Goal: Task Accomplishment & Management: Use online tool/utility

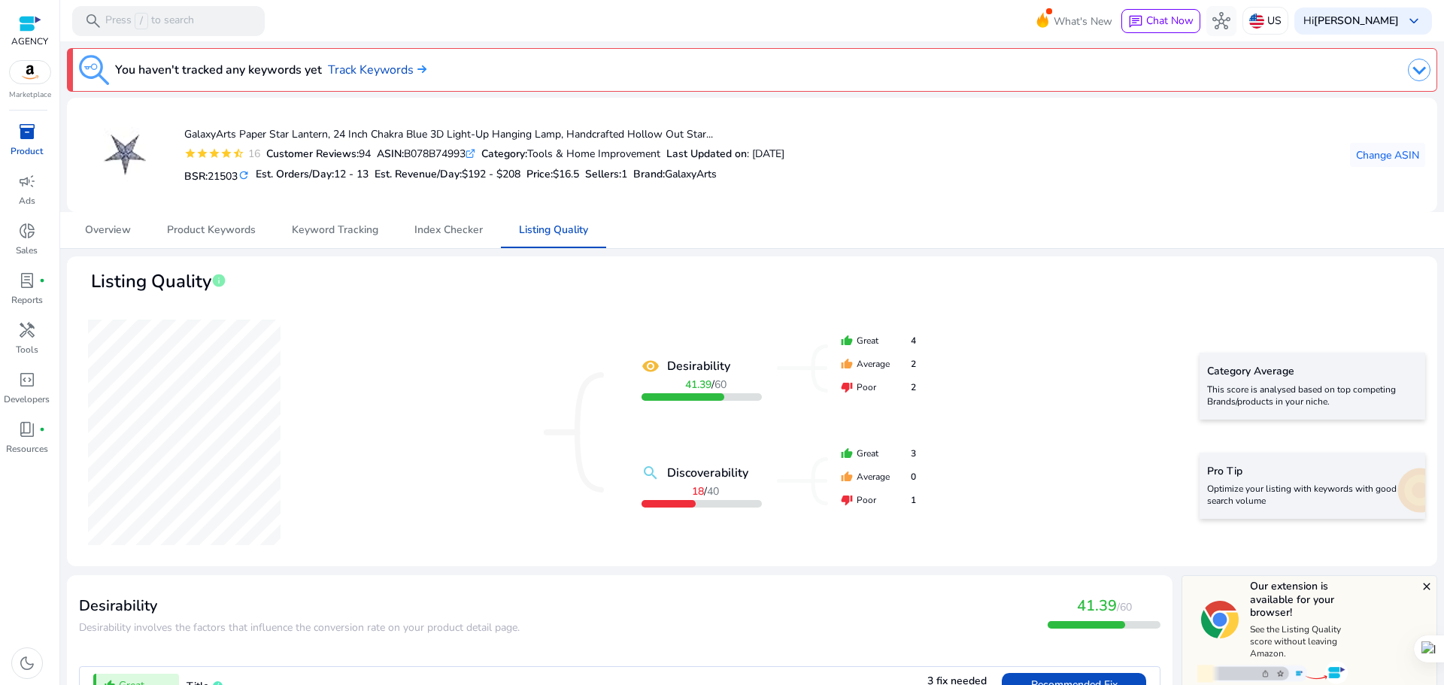
click at [20, 132] on span "inventory_2" at bounding box center [27, 132] width 18 height 18
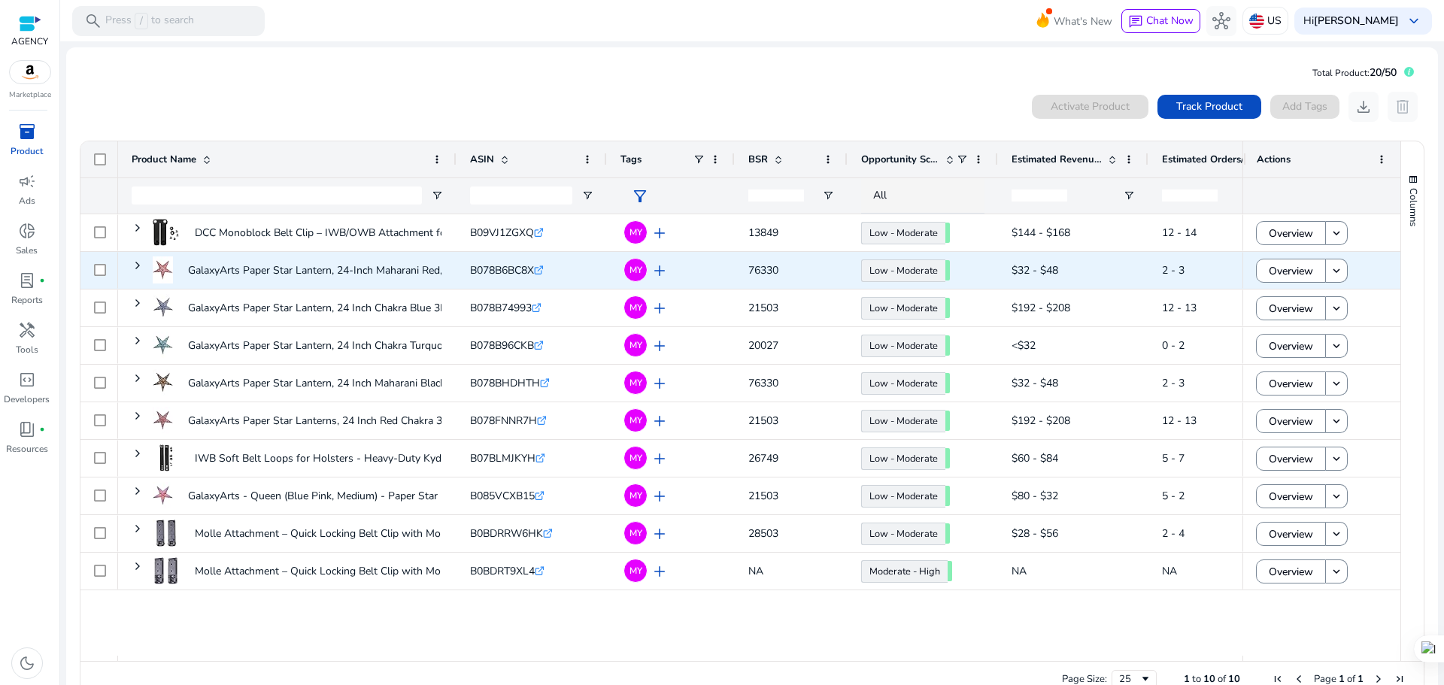
scroll to position [33, 0]
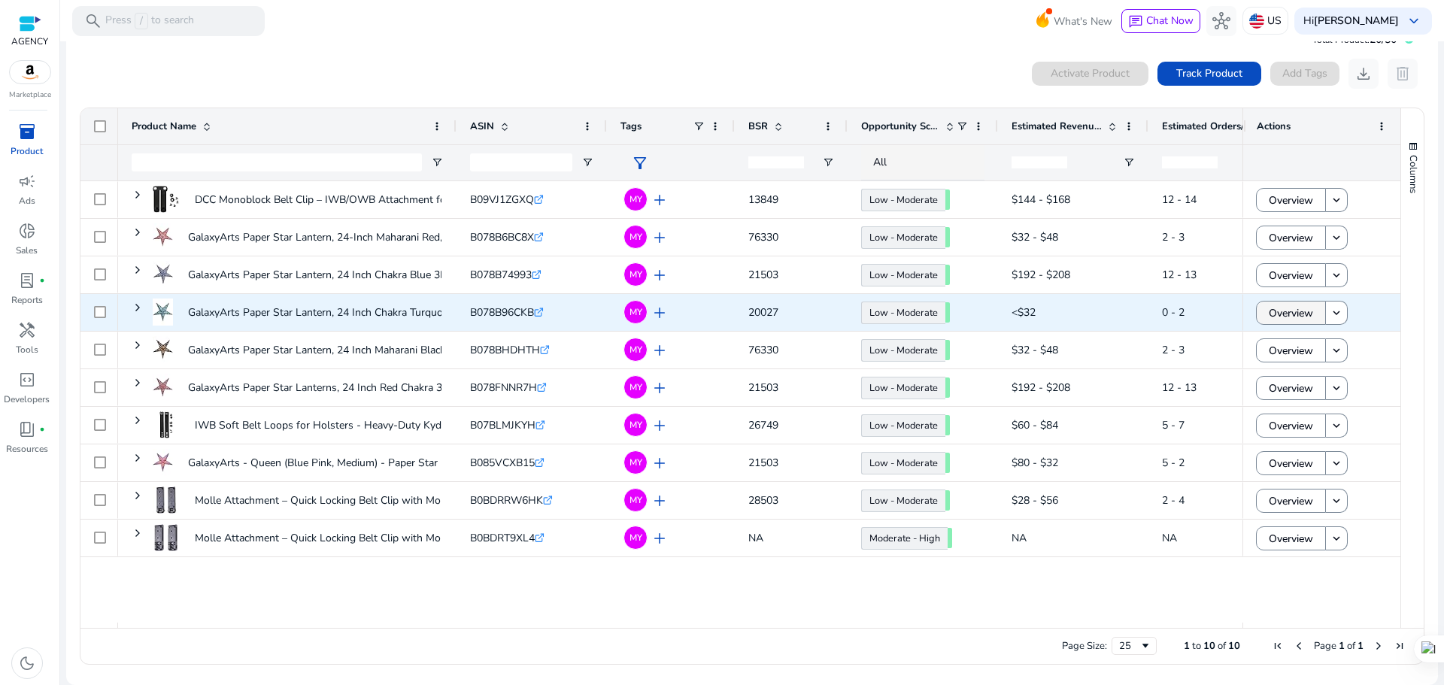
click at [1268, 317] on span "Overview" at bounding box center [1290, 313] width 44 height 31
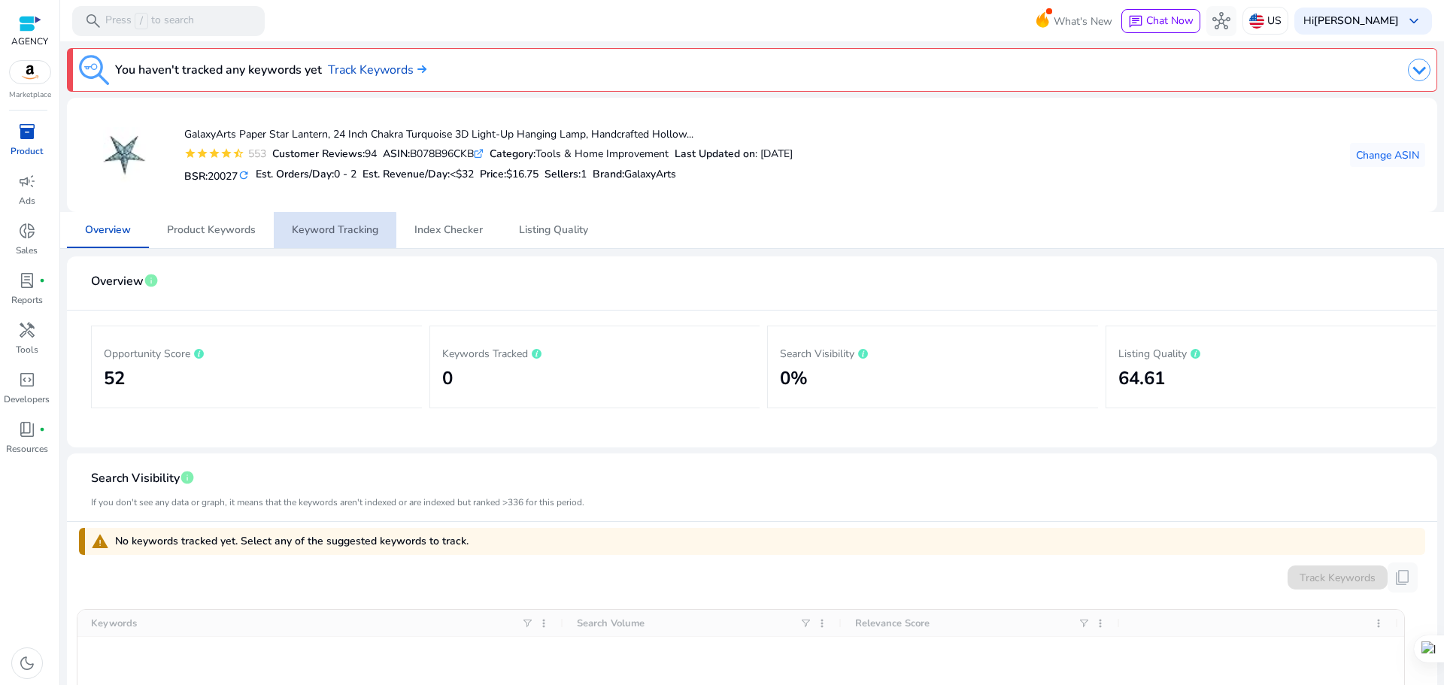
click at [305, 230] on span "Keyword Tracking" at bounding box center [335, 230] width 86 height 11
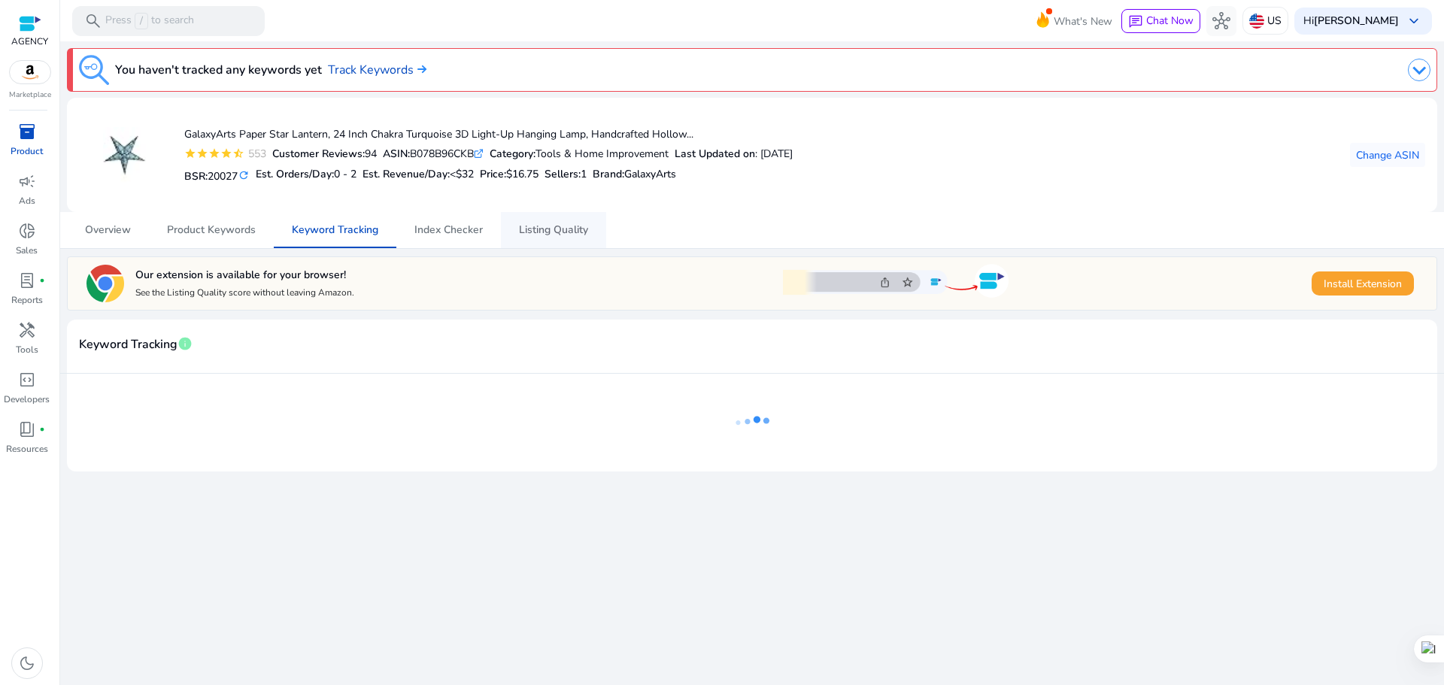
click at [560, 226] on span "Listing Quality" at bounding box center [553, 230] width 69 height 11
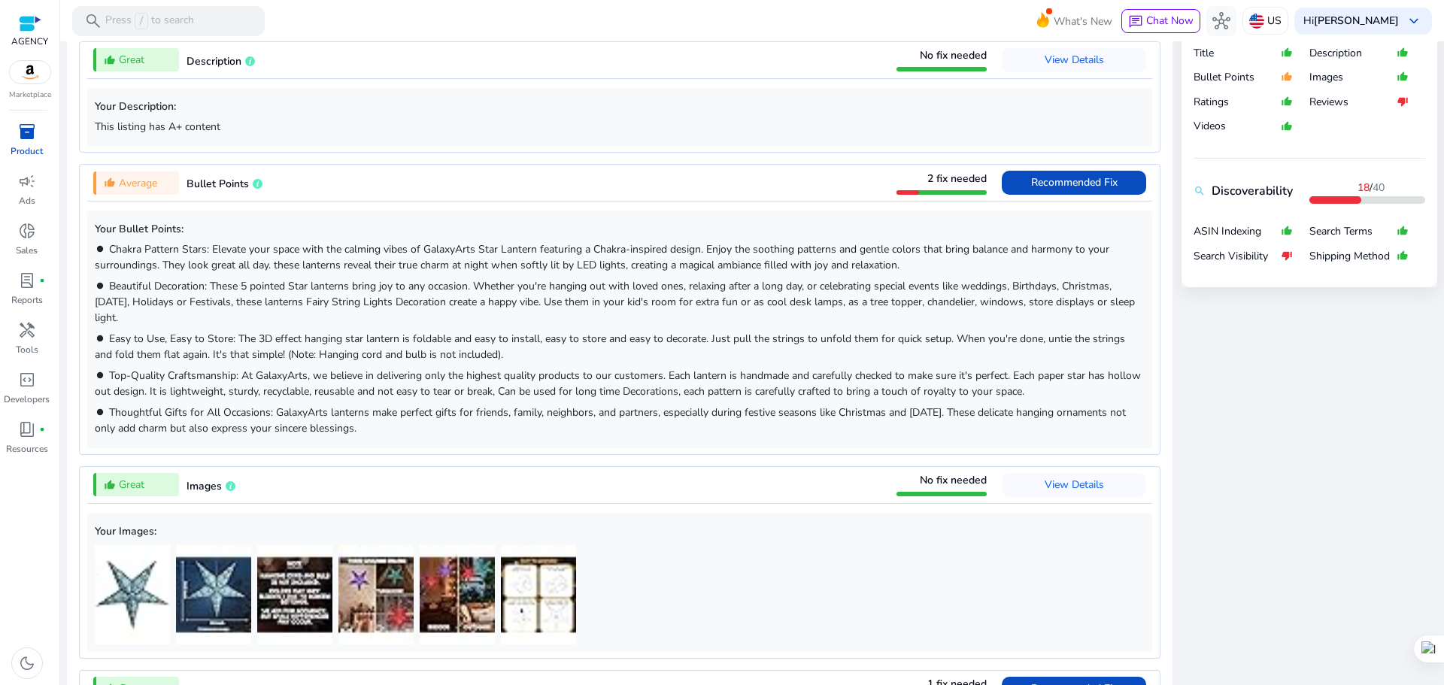
scroll to position [605, 0]
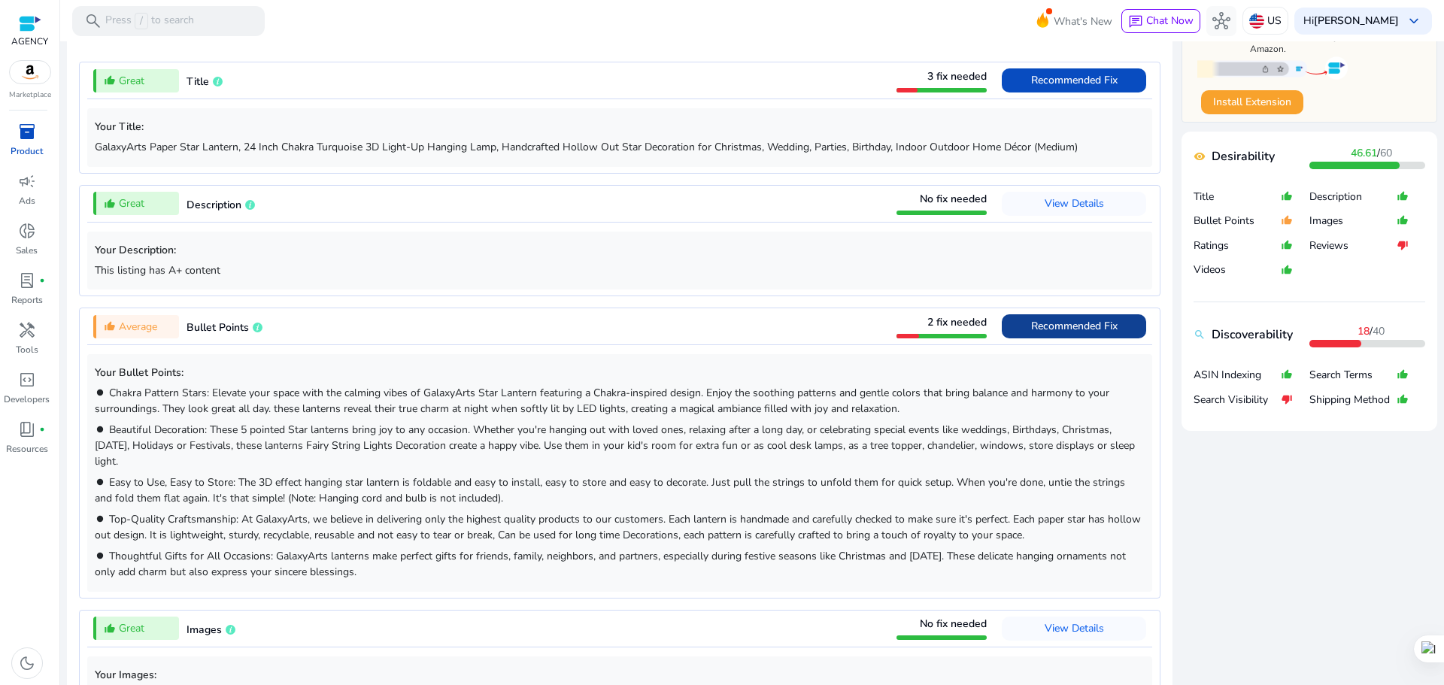
click at [1067, 321] on span "Recommended Fix" at bounding box center [1074, 326] width 86 height 14
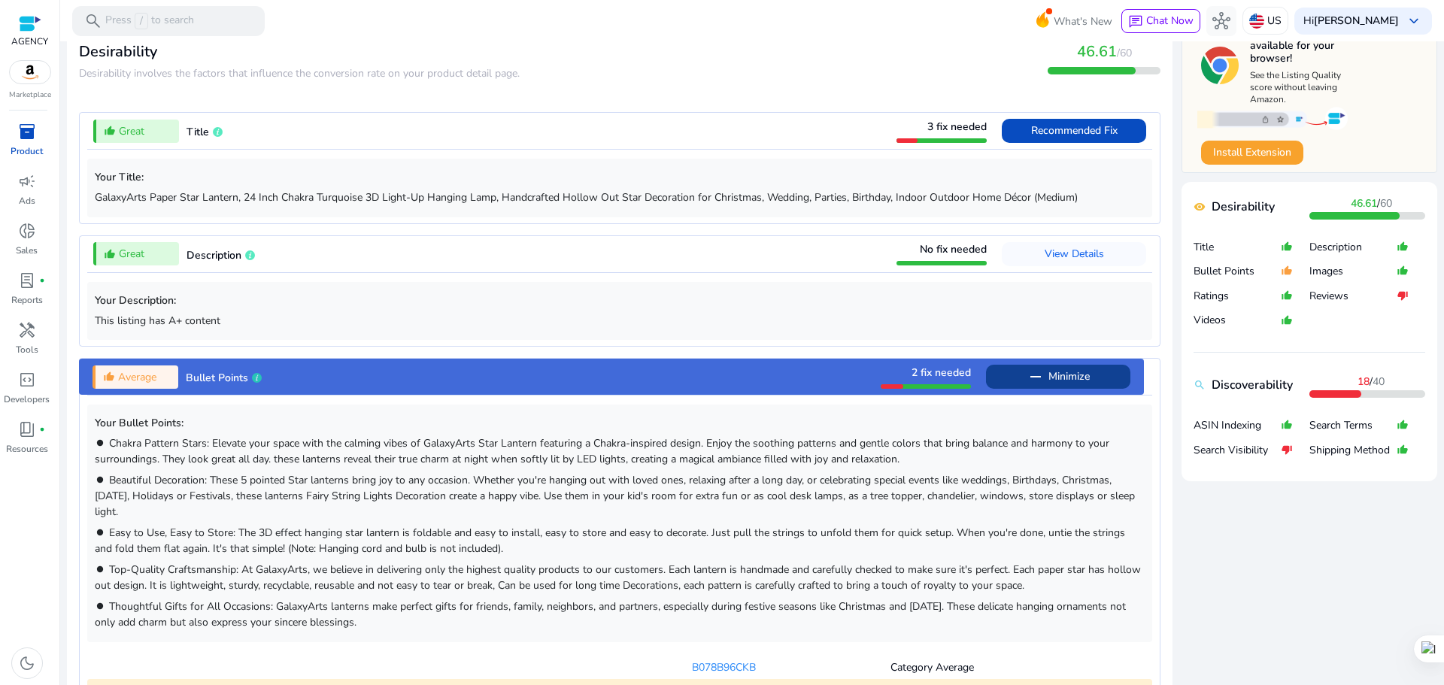
scroll to position [479, 0]
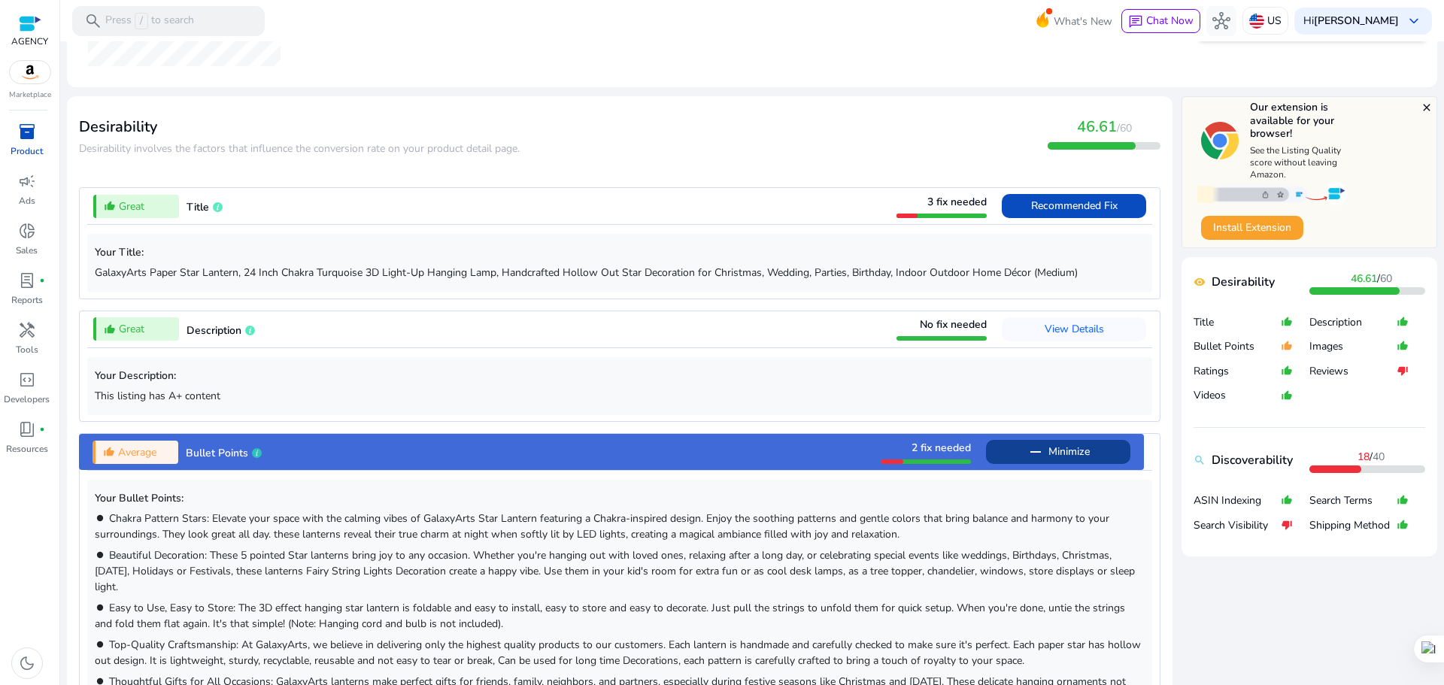
click at [1050, 441] on span "Minimize" at bounding box center [1068, 452] width 41 height 24
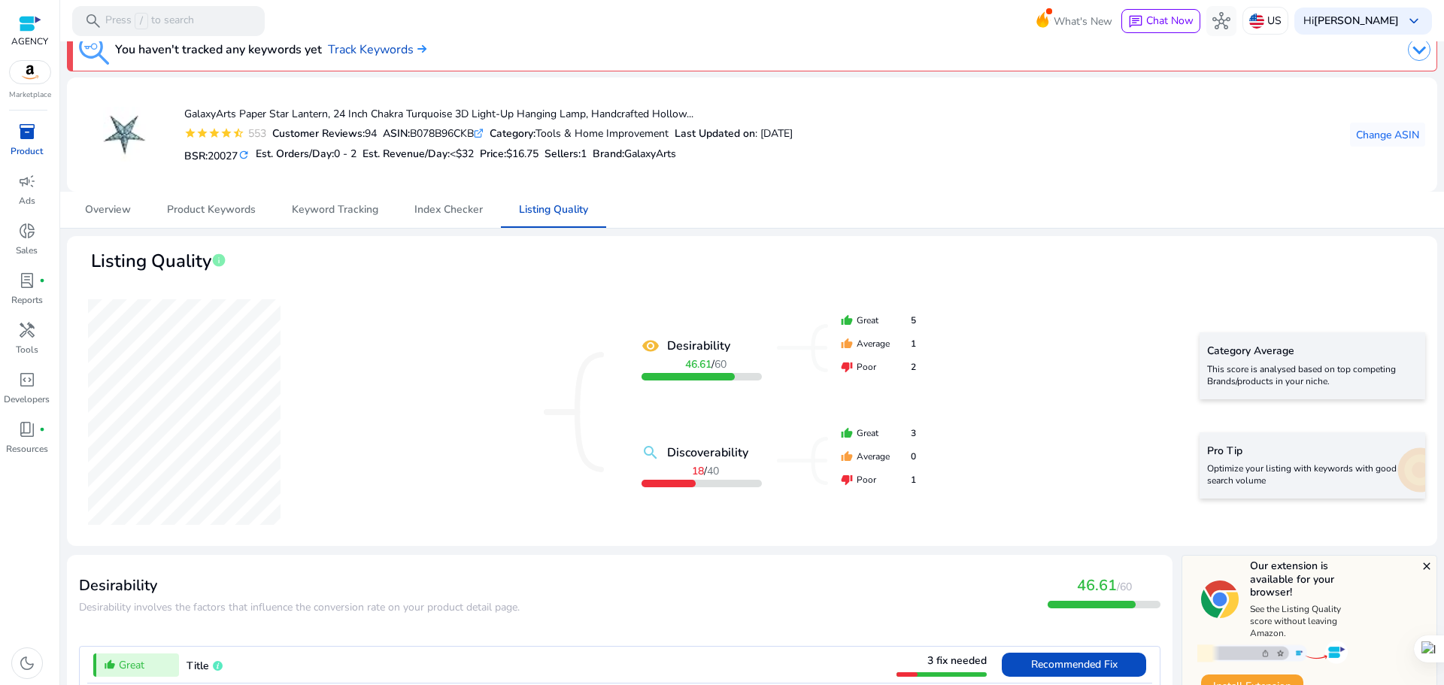
scroll to position [0, 0]
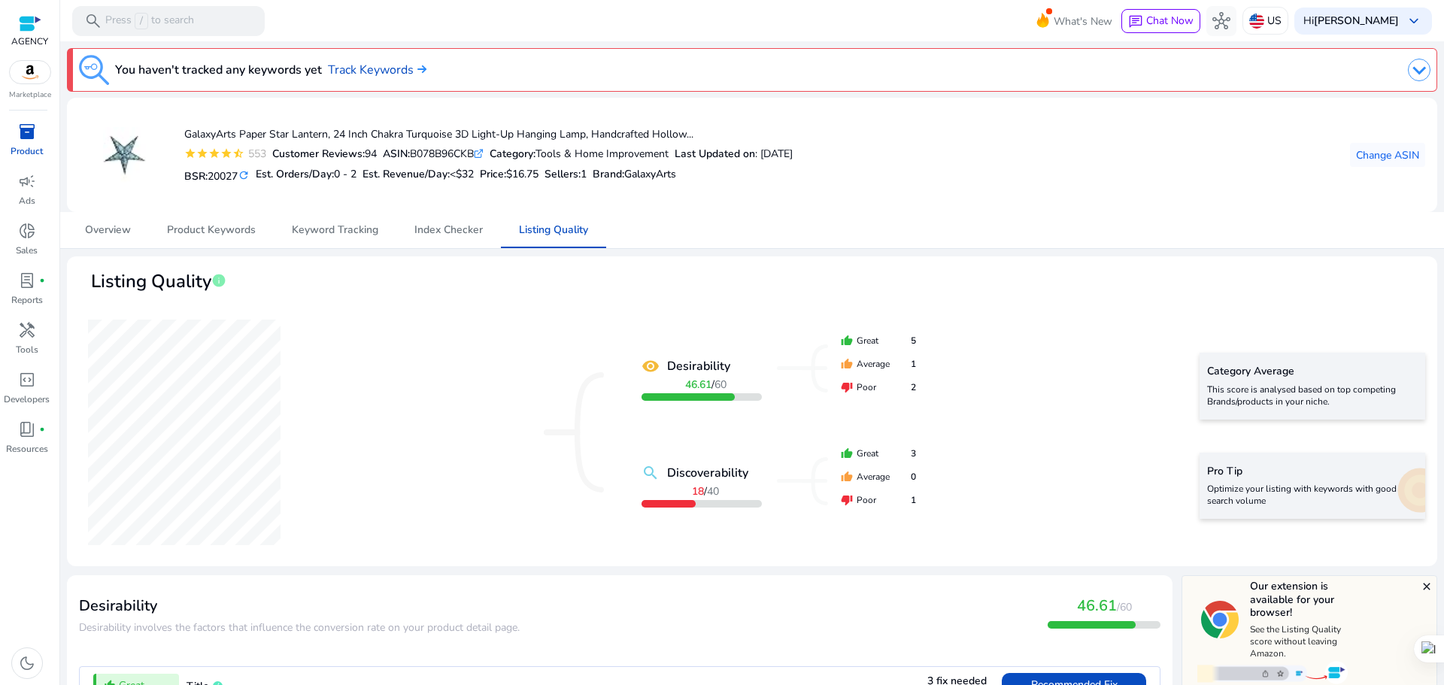
click at [14, 125] on div "inventory_2" at bounding box center [27, 132] width 42 height 24
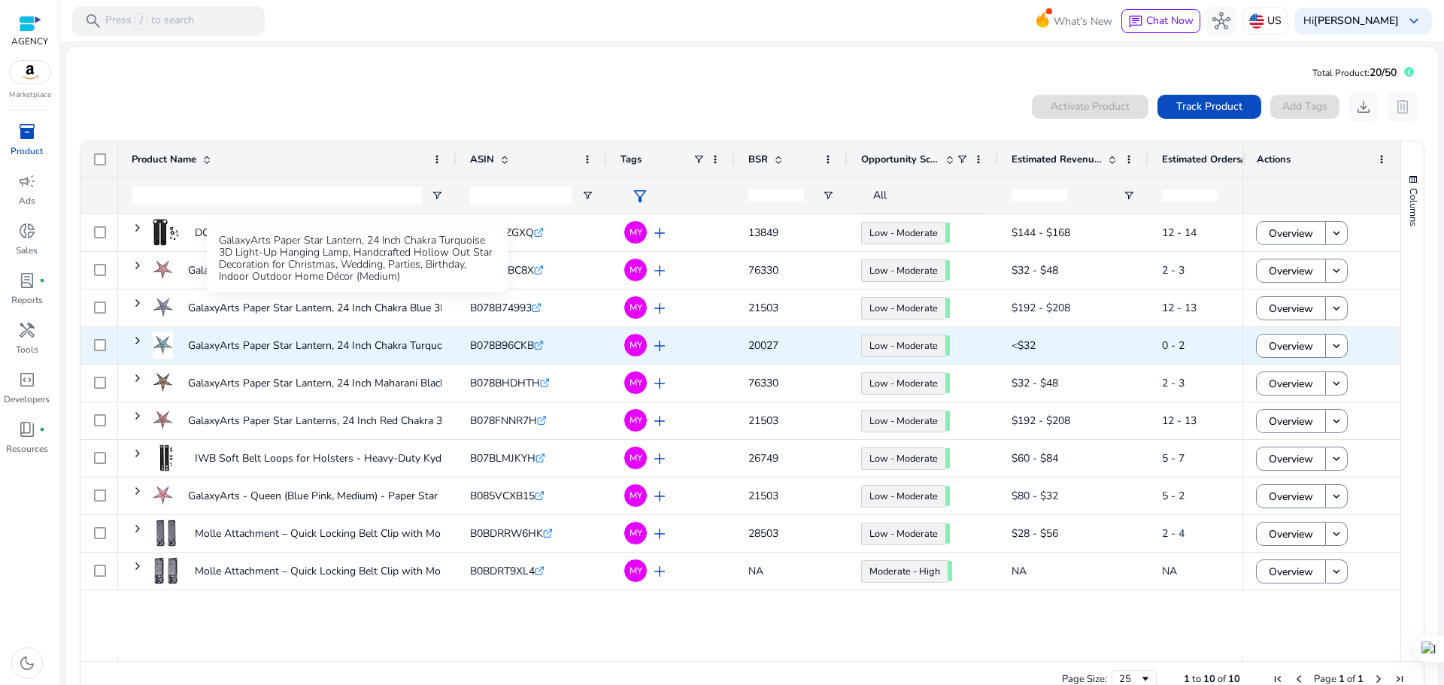
scroll to position [33, 0]
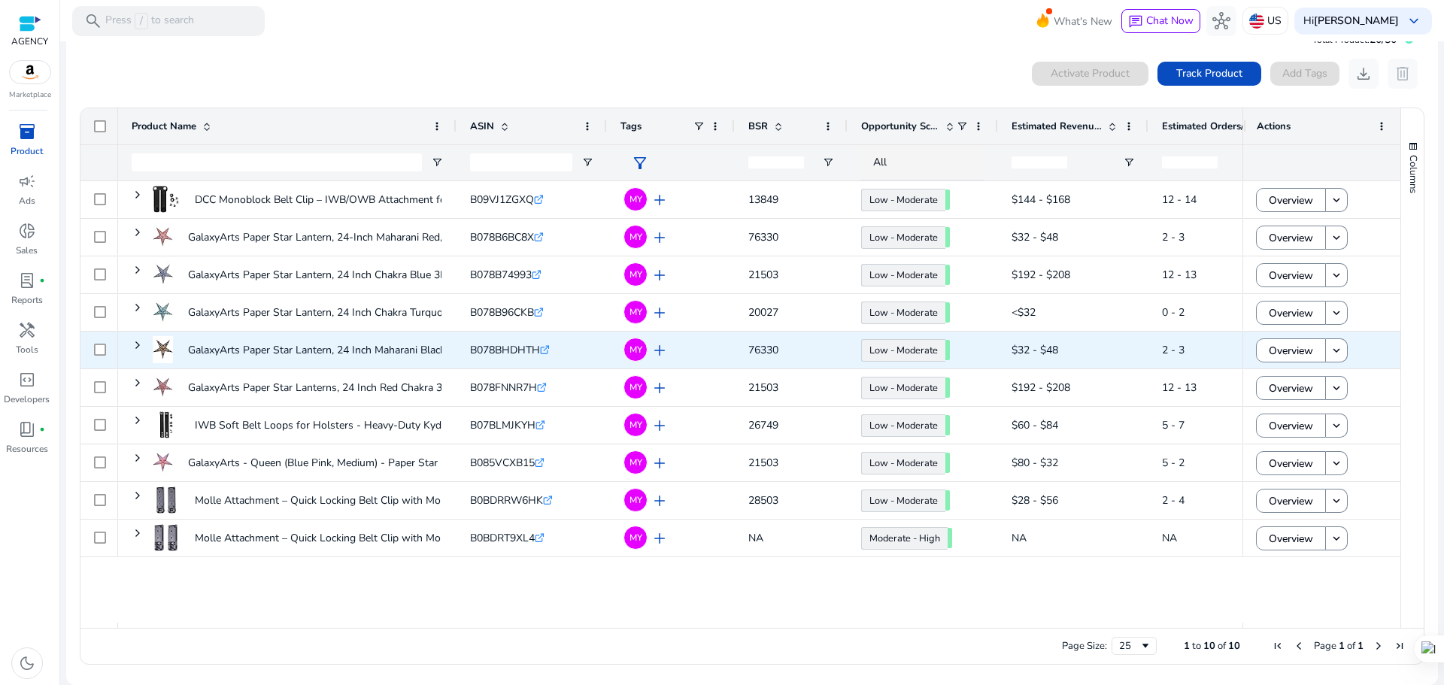
click at [150, 346] on span "GalaxyArts Paper Star Lantern, 24 Inch Maharani Black 3D Light-Up..." at bounding box center [287, 349] width 311 height 41
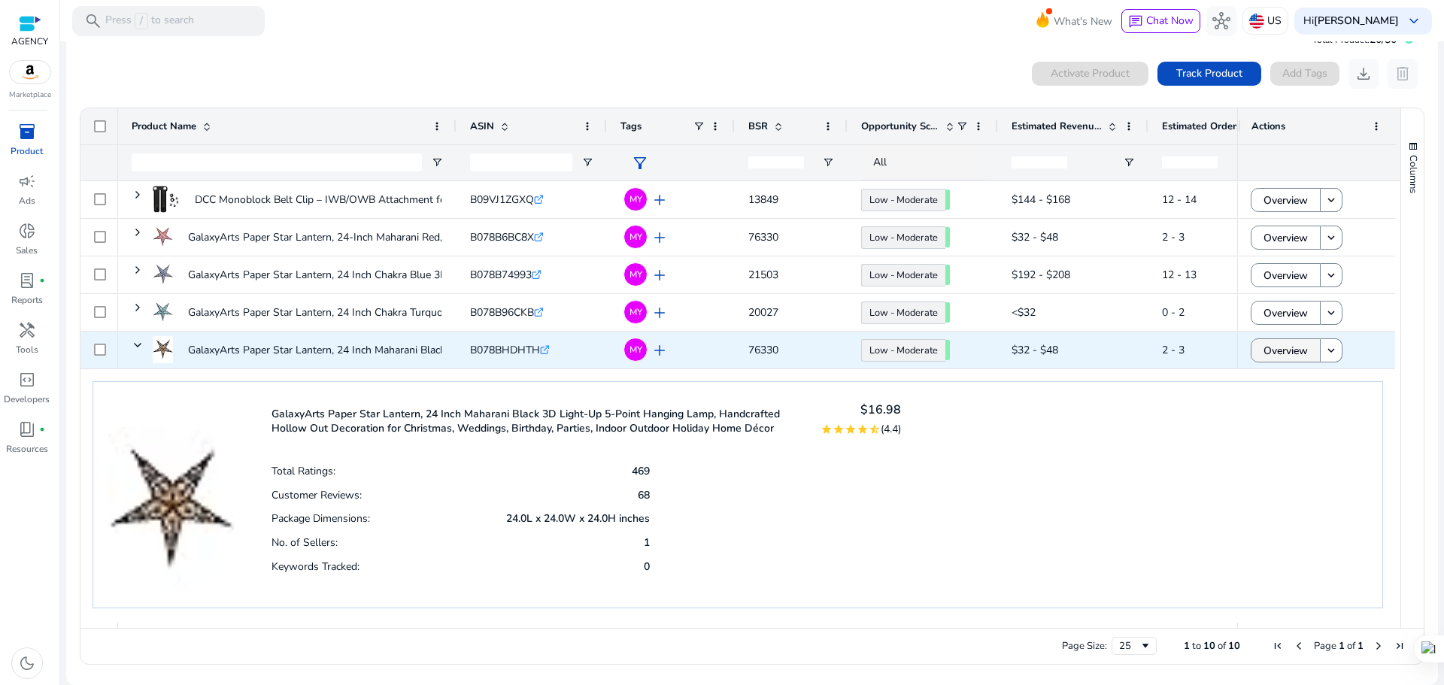
click at [1276, 347] on span "Overview" at bounding box center [1285, 350] width 44 height 31
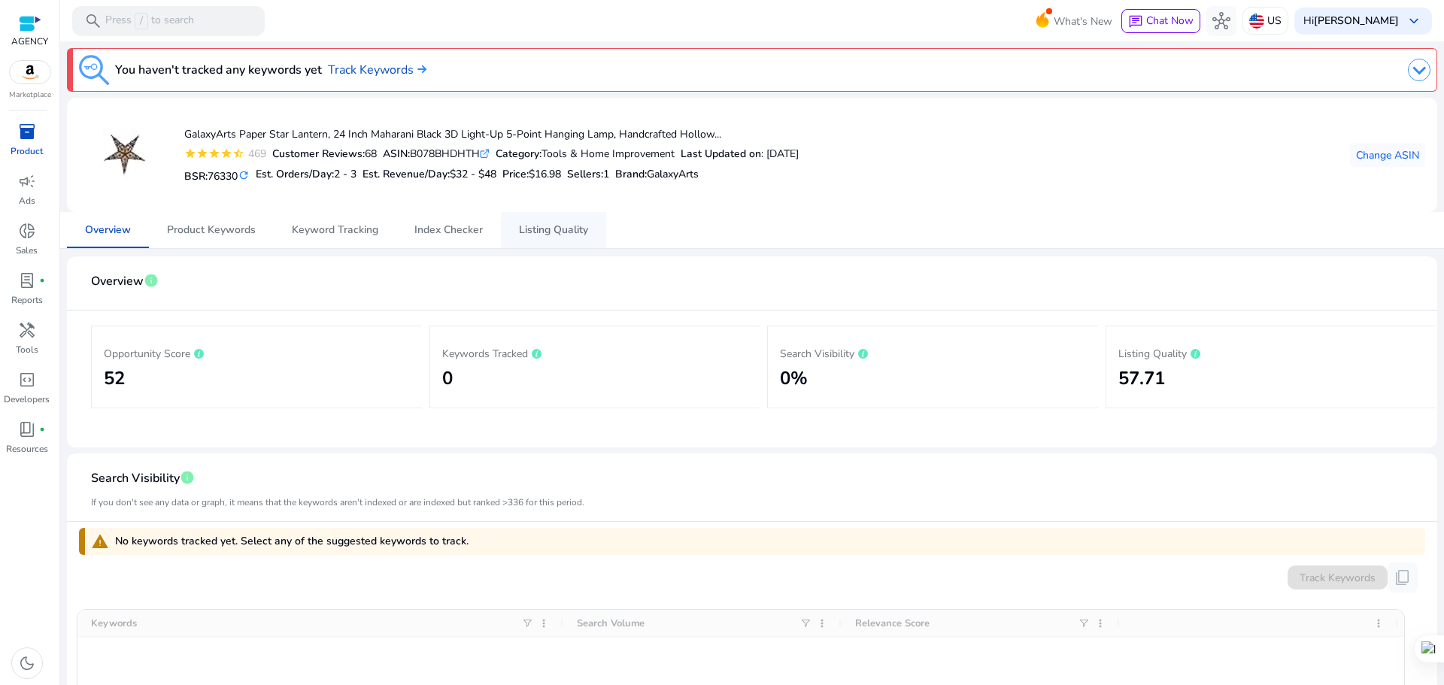
click at [558, 235] on span "Listing Quality" at bounding box center [553, 230] width 69 height 11
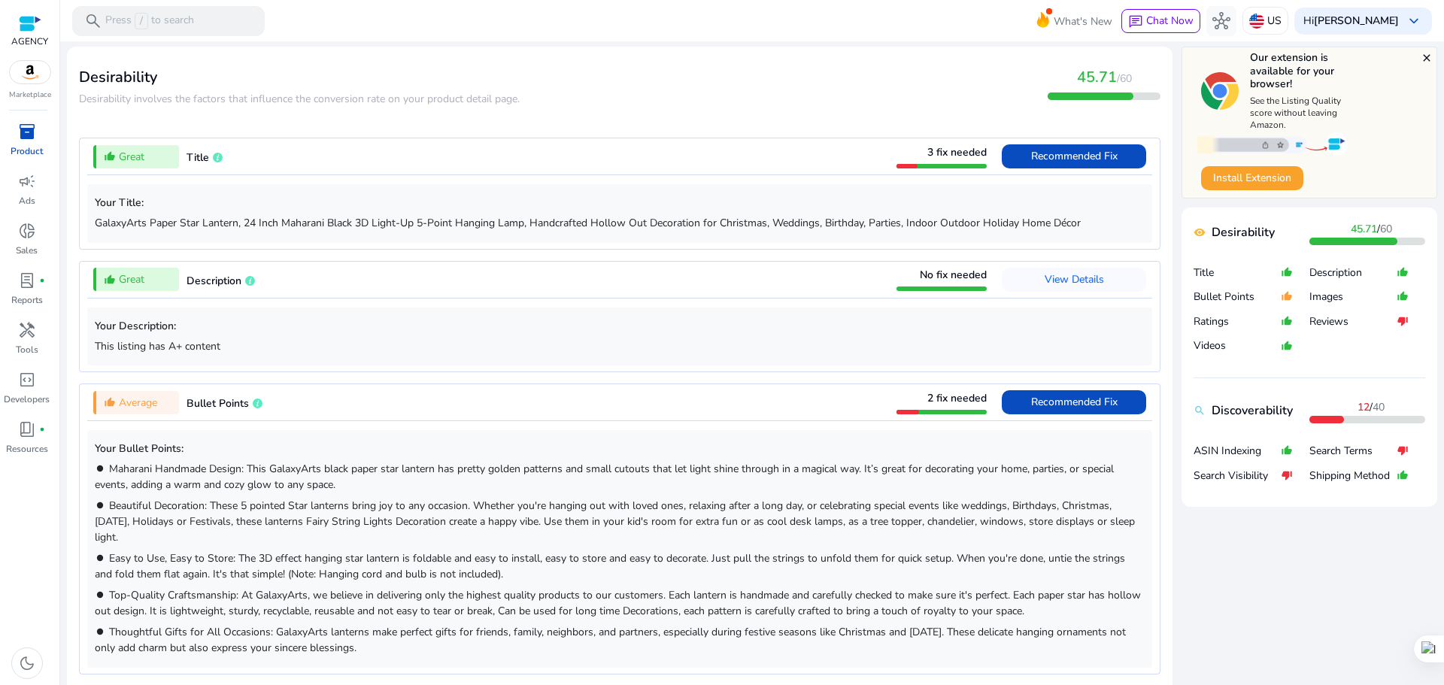
scroll to position [529, 0]
click at [1069, 403] on span "Recommended Fix" at bounding box center [1074, 401] width 86 height 14
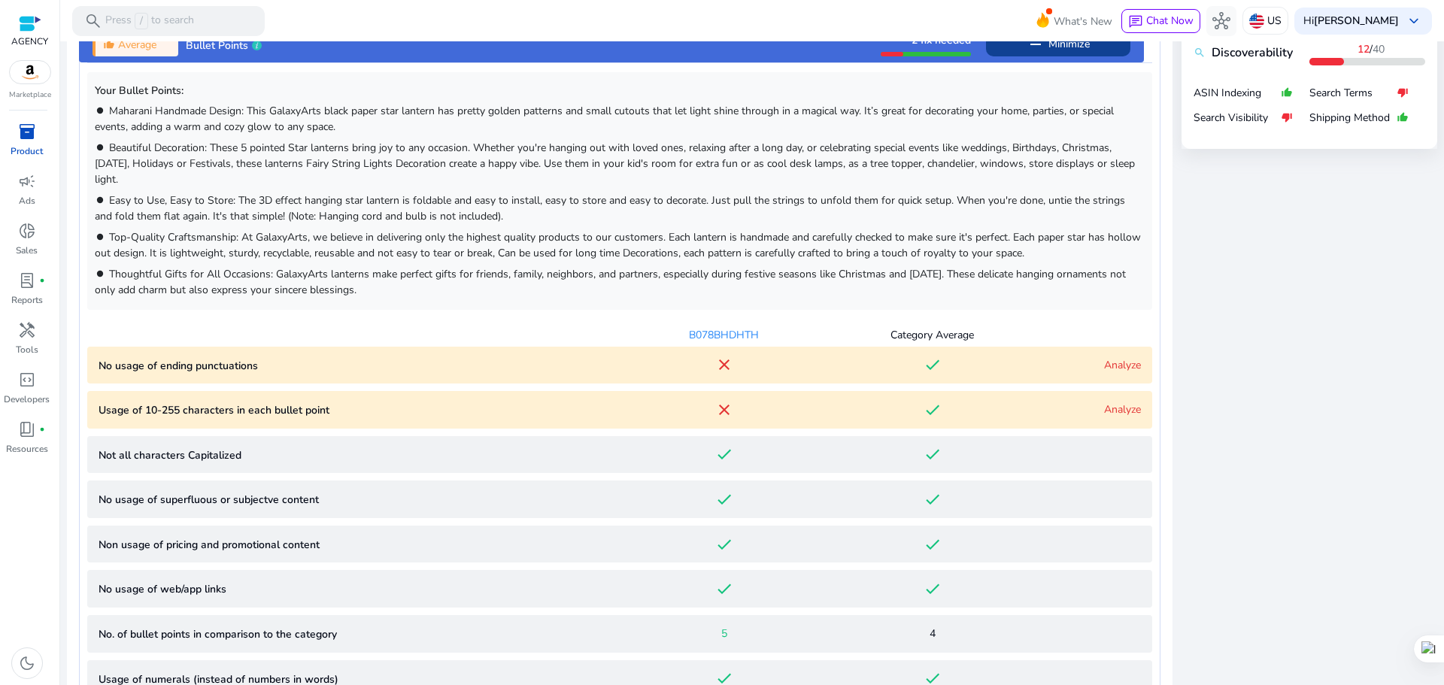
scroll to position [1135, 0]
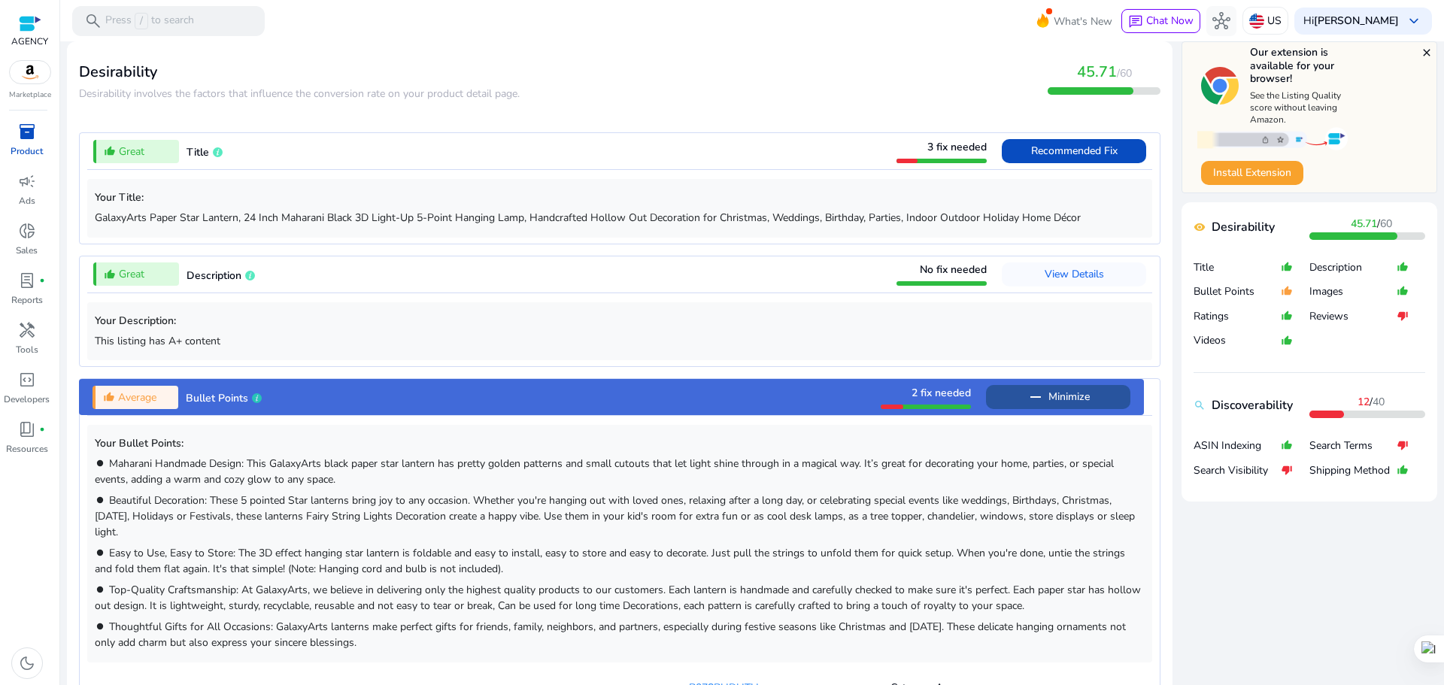
click at [1067, 392] on span "Minimize" at bounding box center [1068, 397] width 41 height 24
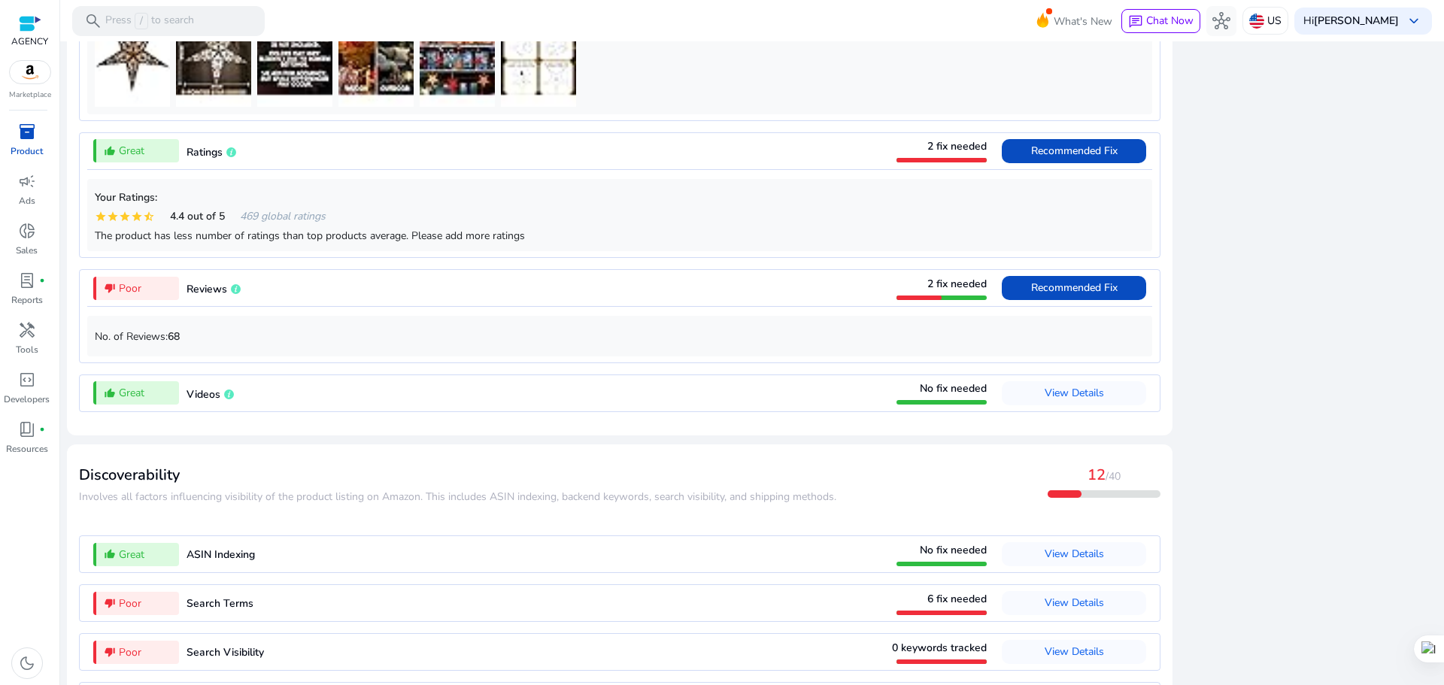
scroll to position [1356, 0]
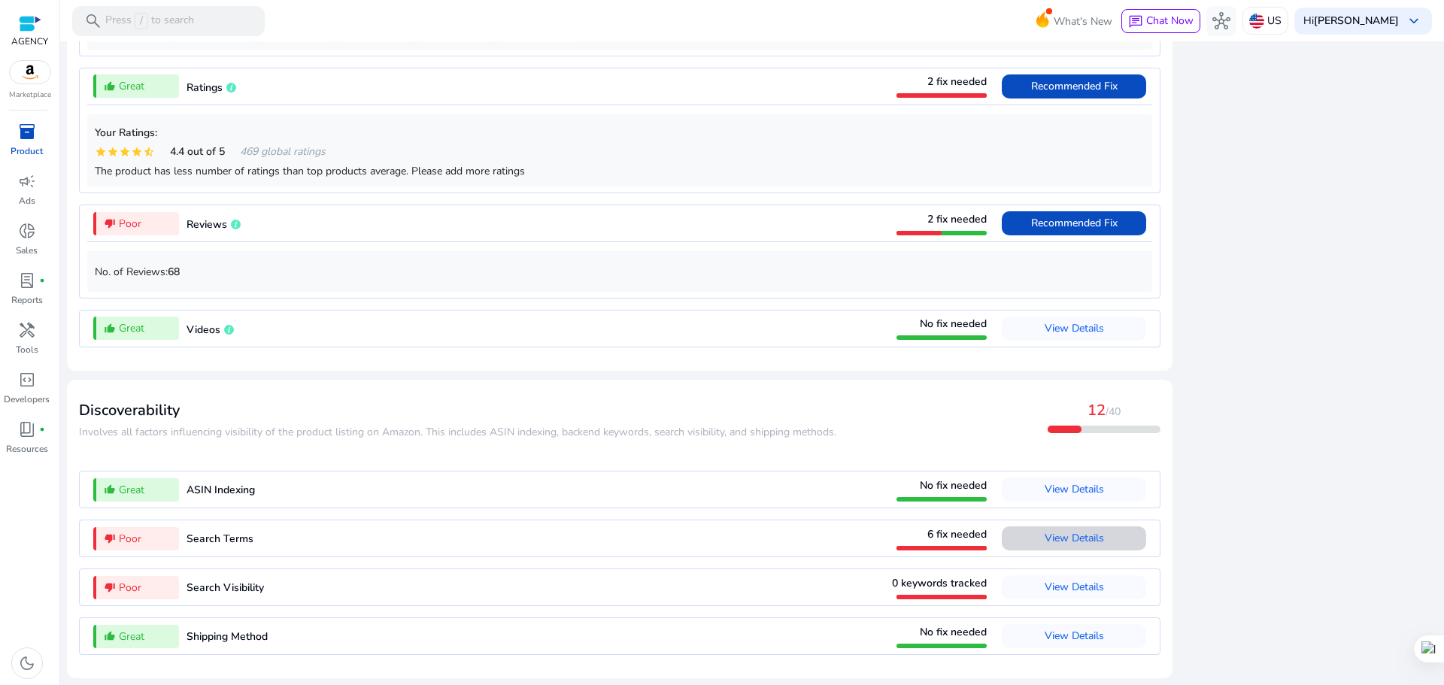
click at [1098, 535] on span "View Details" at bounding box center [1073, 538] width 59 height 14
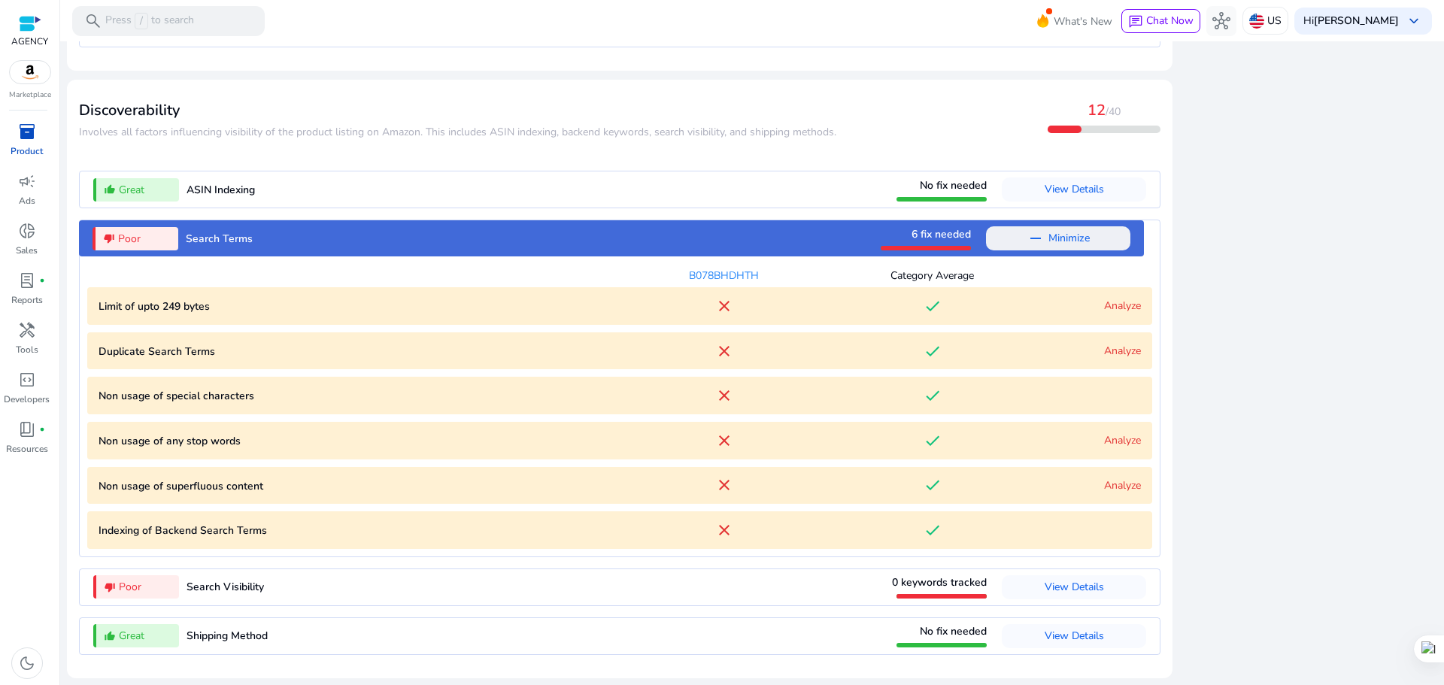
scroll to position [1431, 0]
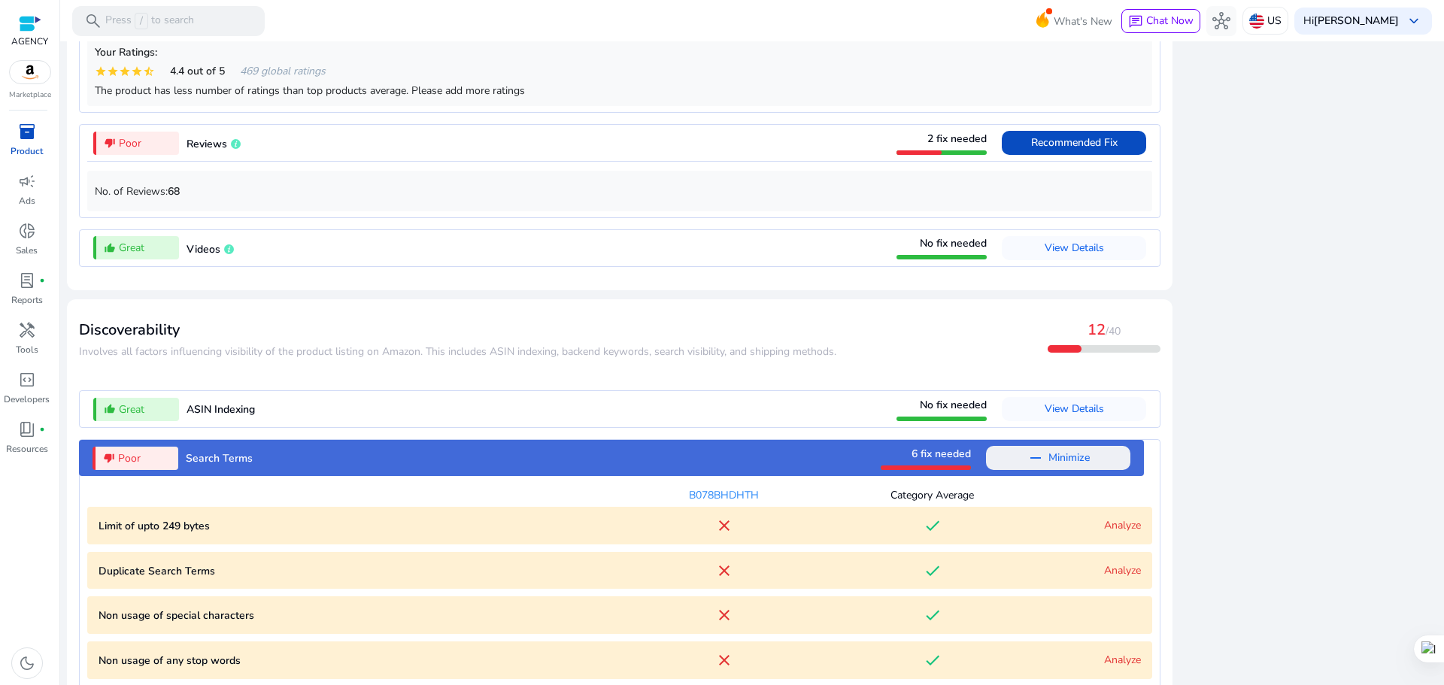
click at [1026, 462] on mat-icon "remove" at bounding box center [1035, 458] width 18 height 18
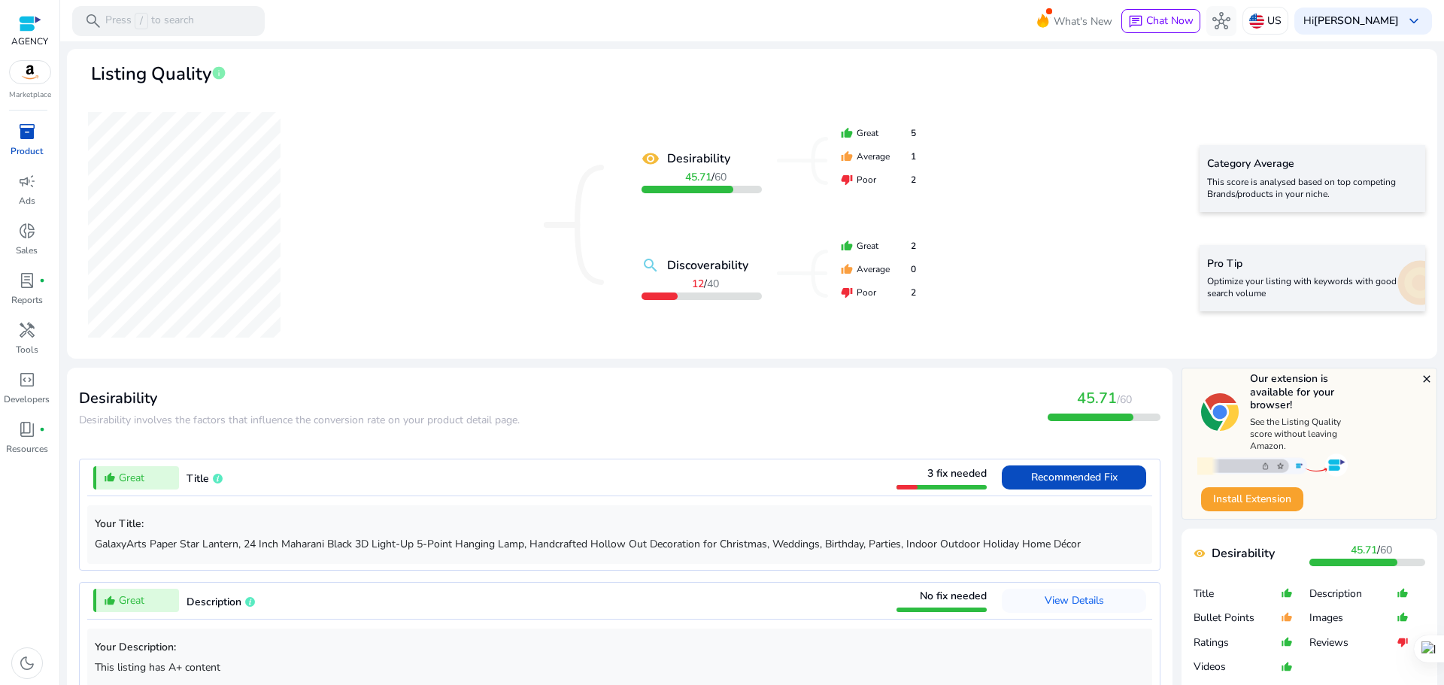
scroll to position [0, 0]
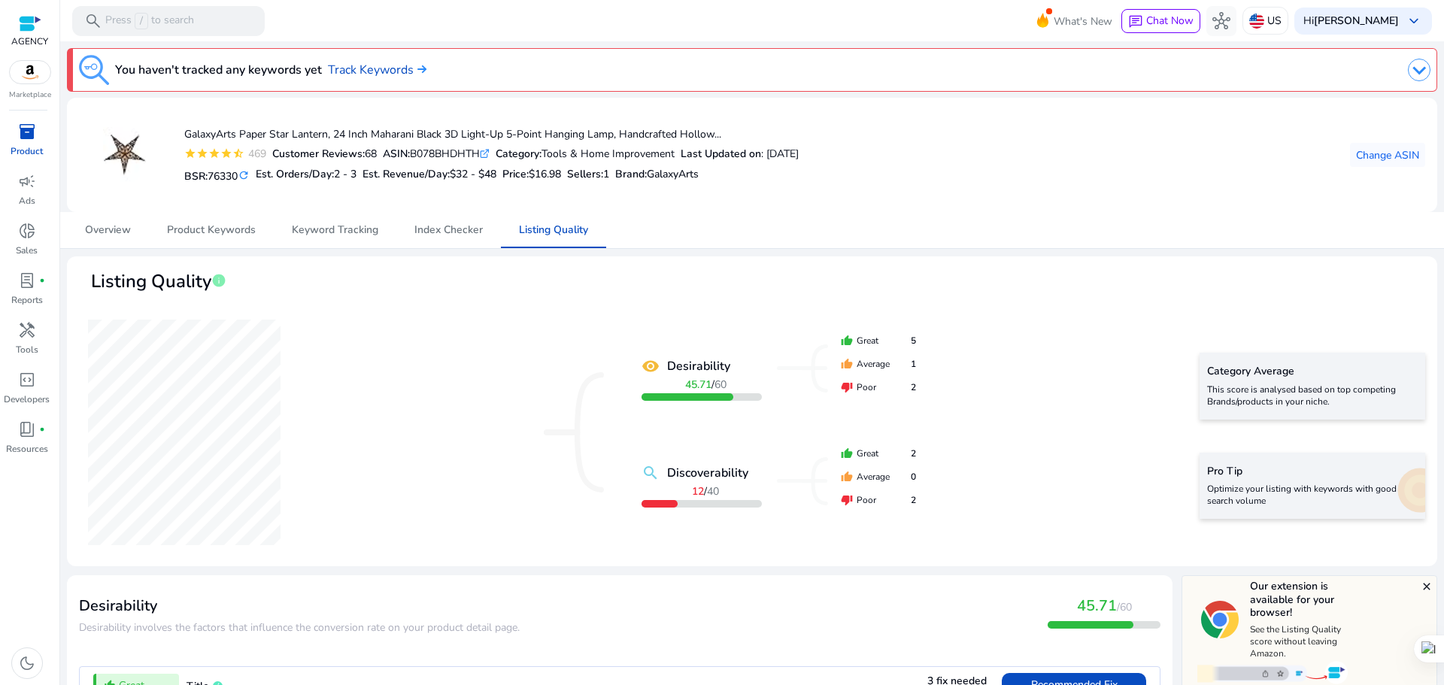
click at [30, 145] on p "Product" at bounding box center [27, 151] width 32 height 14
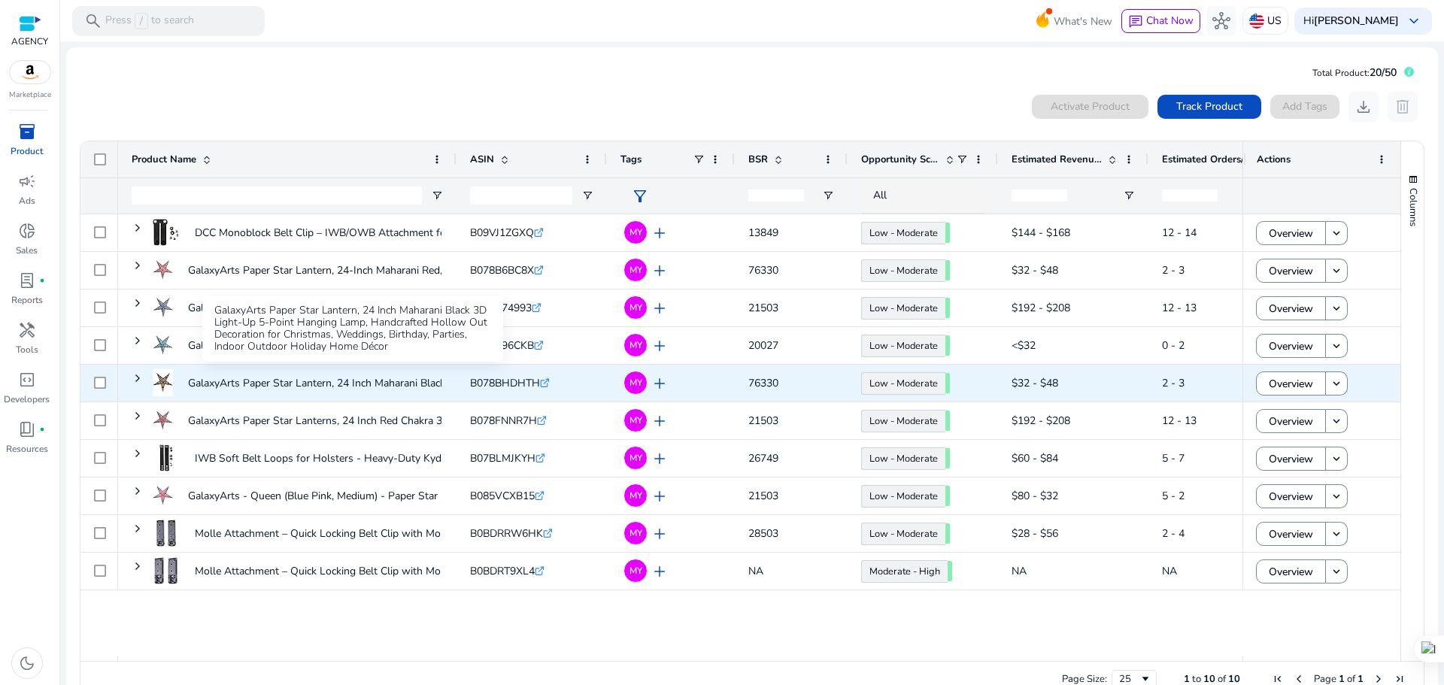
scroll to position [33, 0]
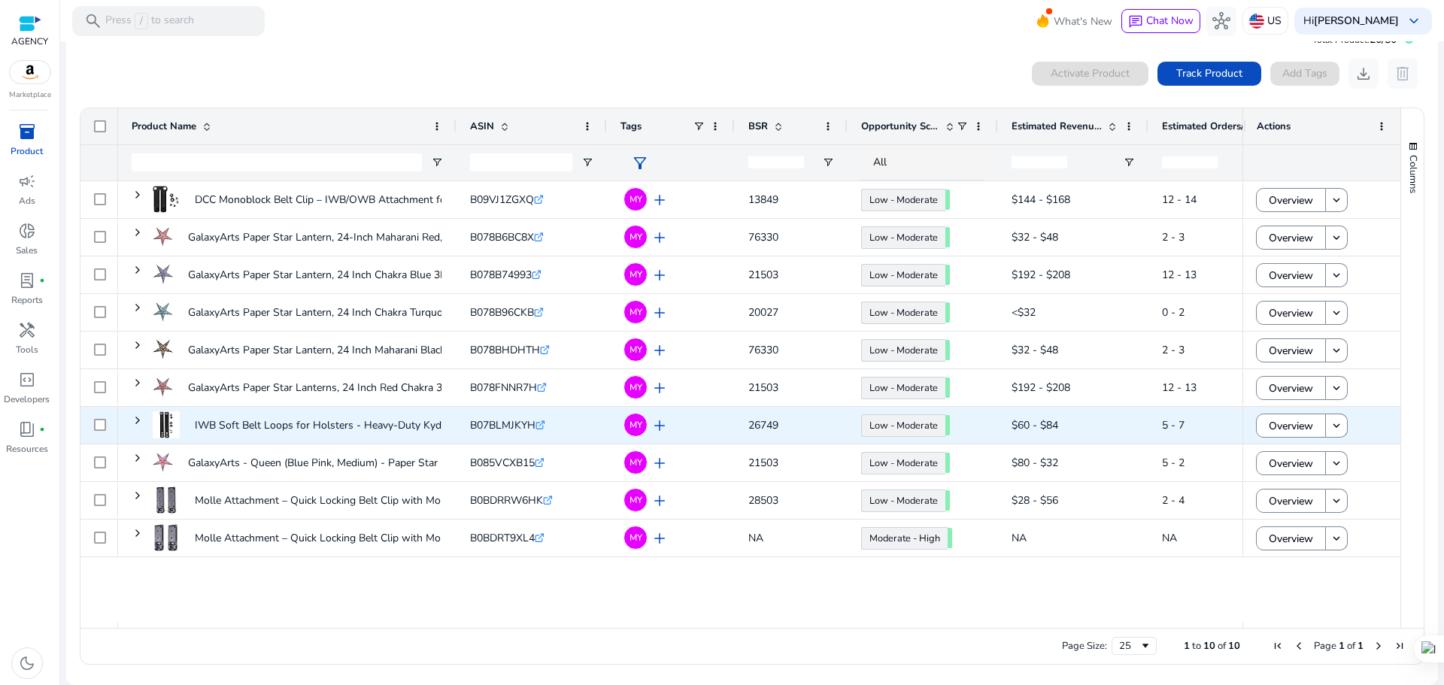
click at [140, 427] on span at bounding box center [138, 420] width 12 height 31
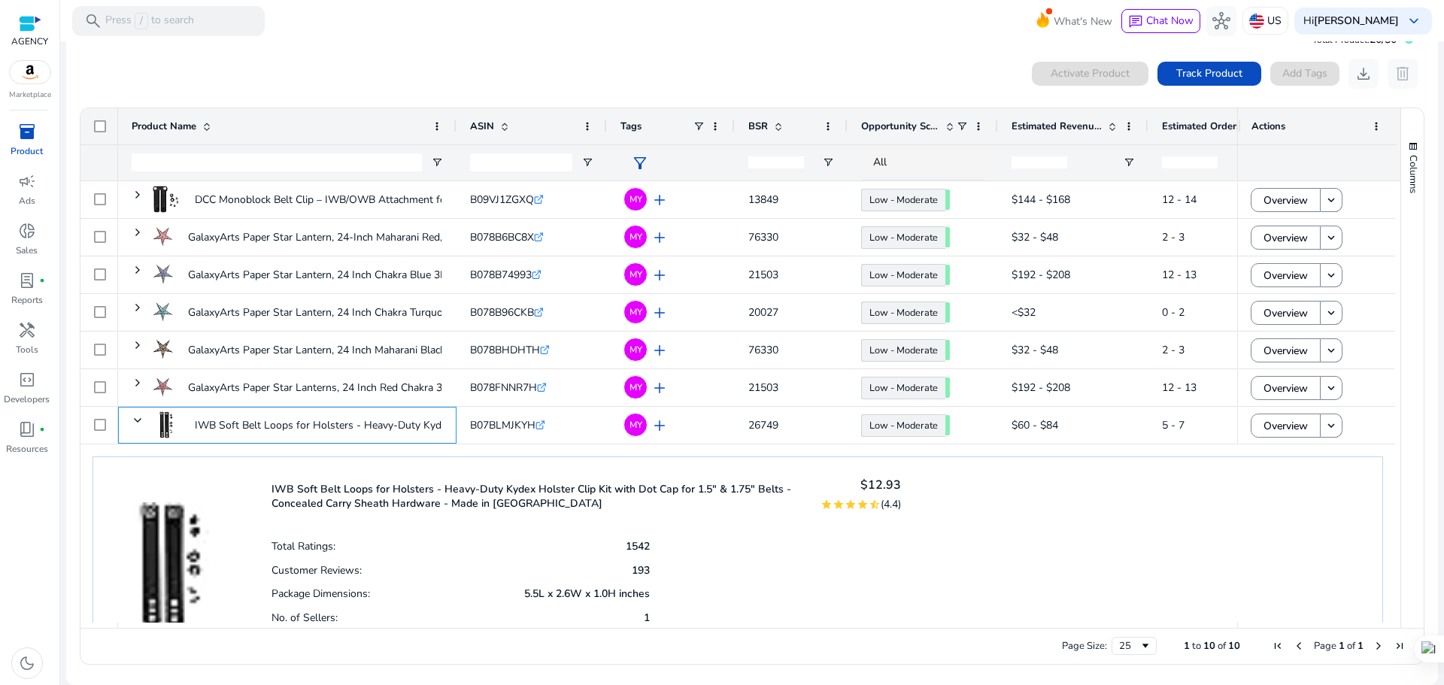
scroll to position [150, 0]
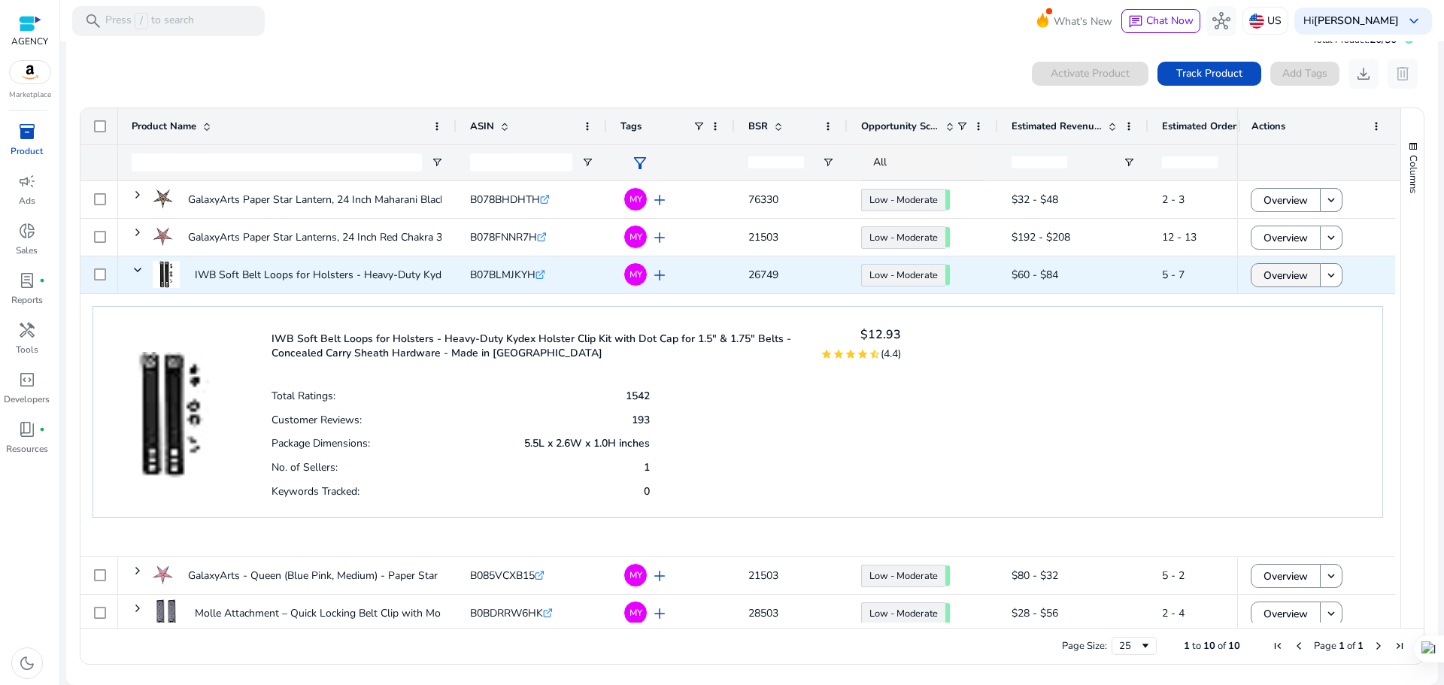
click at [1277, 265] on span "Overview" at bounding box center [1285, 275] width 44 height 31
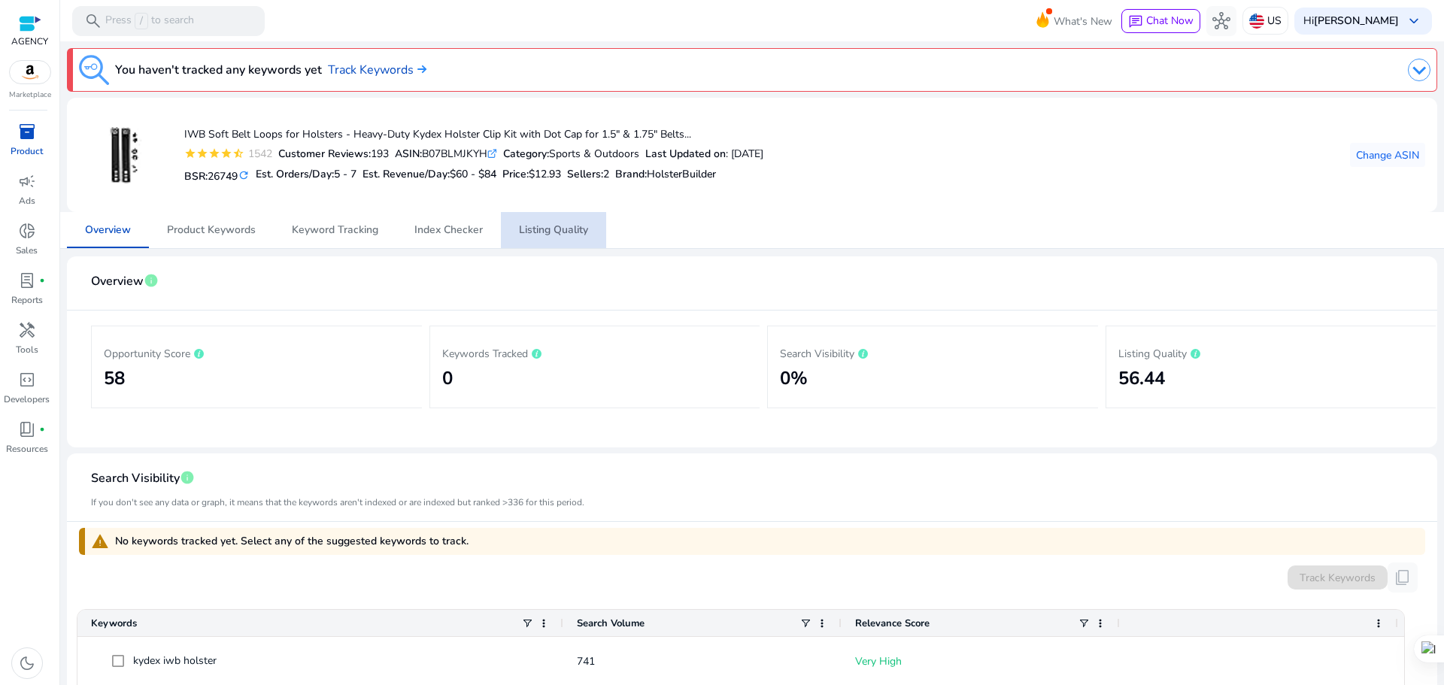
click at [532, 227] on span "Listing Quality" at bounding box center [553, 230] width 69 height 11
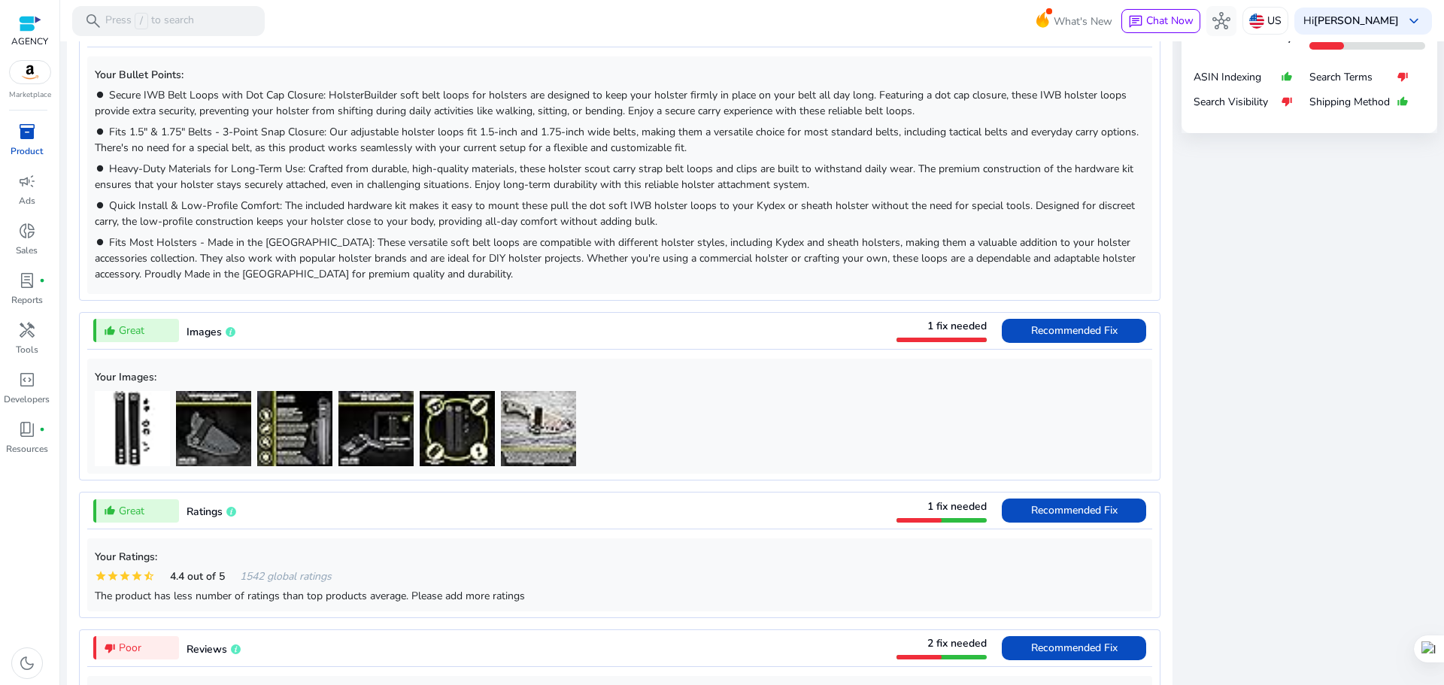
scroll to position [977, 0]
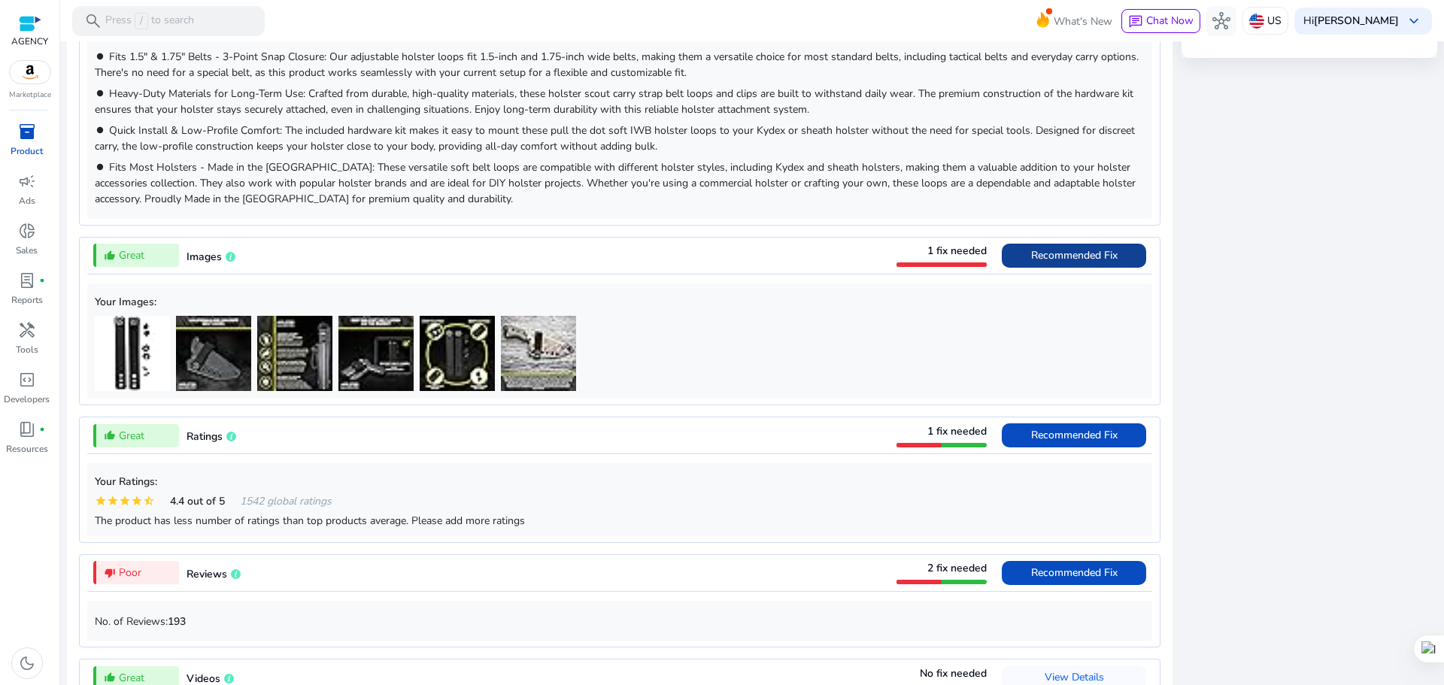
click at [1138, 251] on span at bounding box center [1074, 256] width 144 height 36
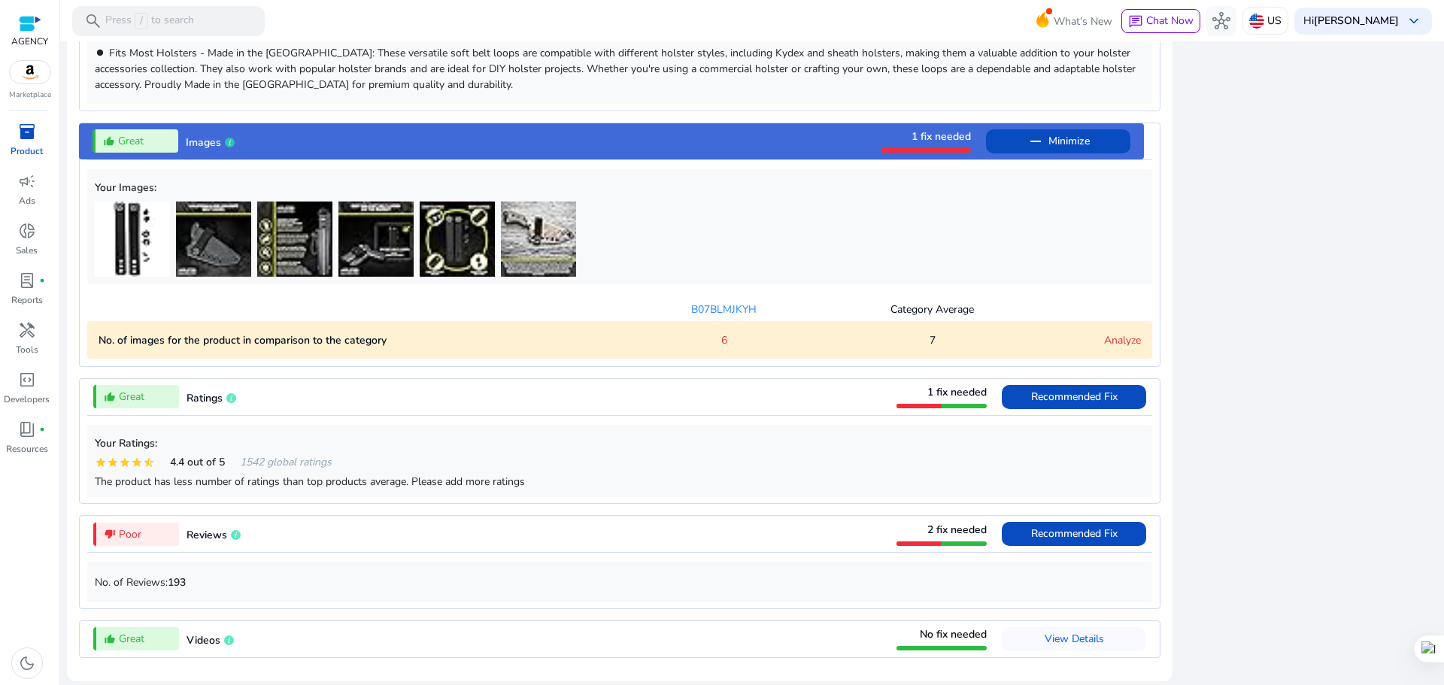
scroll to position [989, 0]
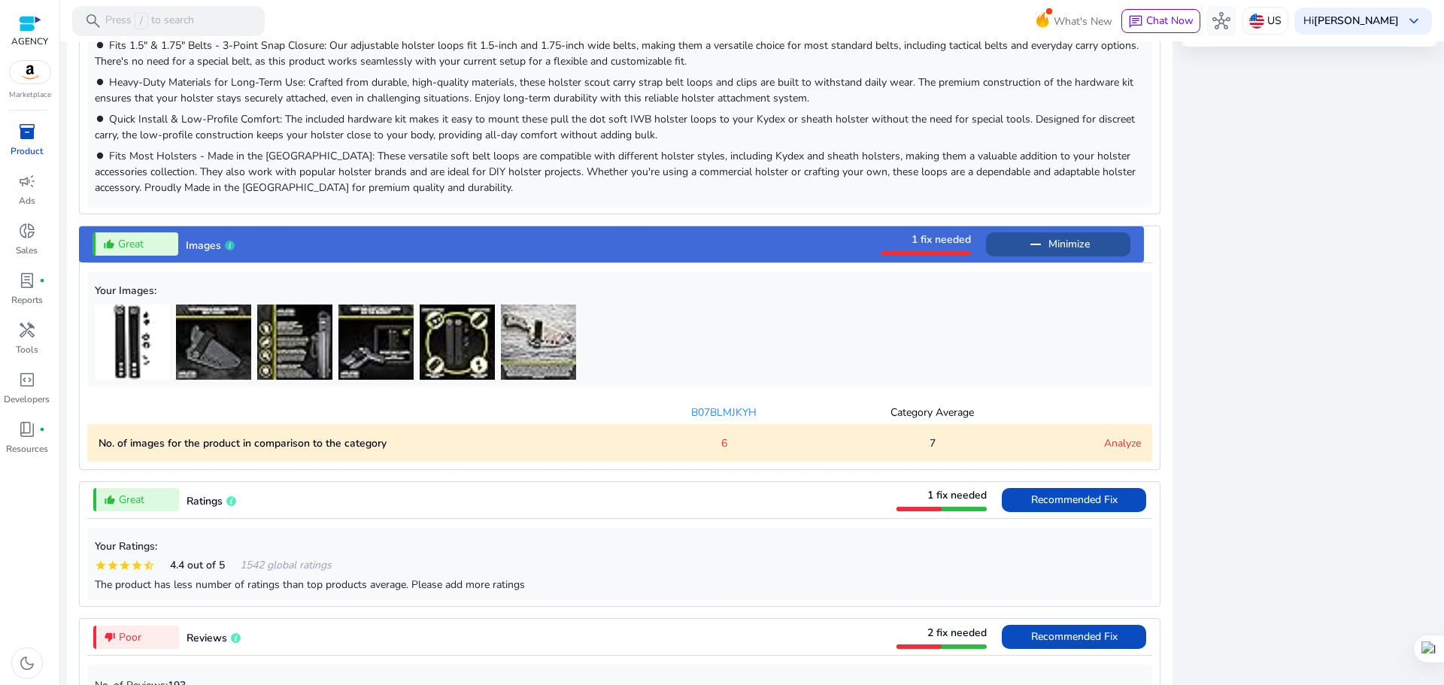
click at [1016, 236] on span at bounding box center [1058, 244] width 144 height 36
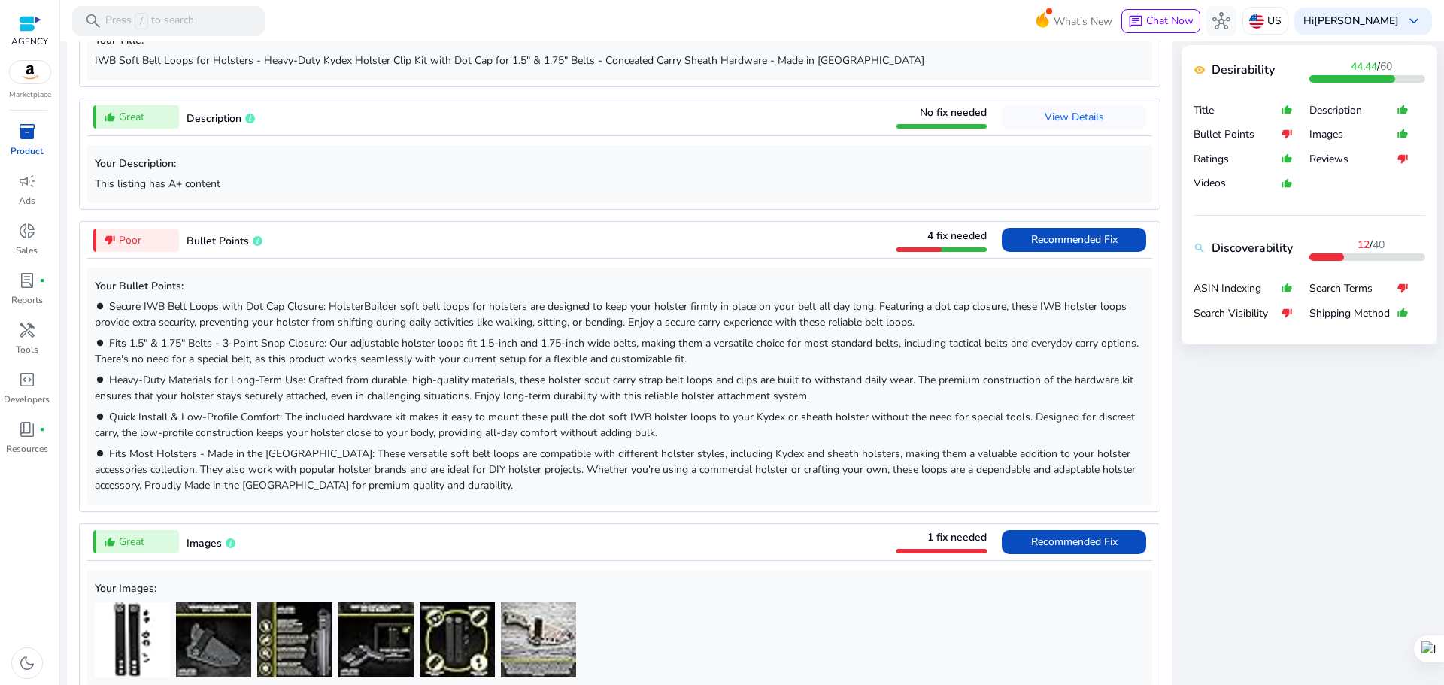
scroll to position [688, 0]
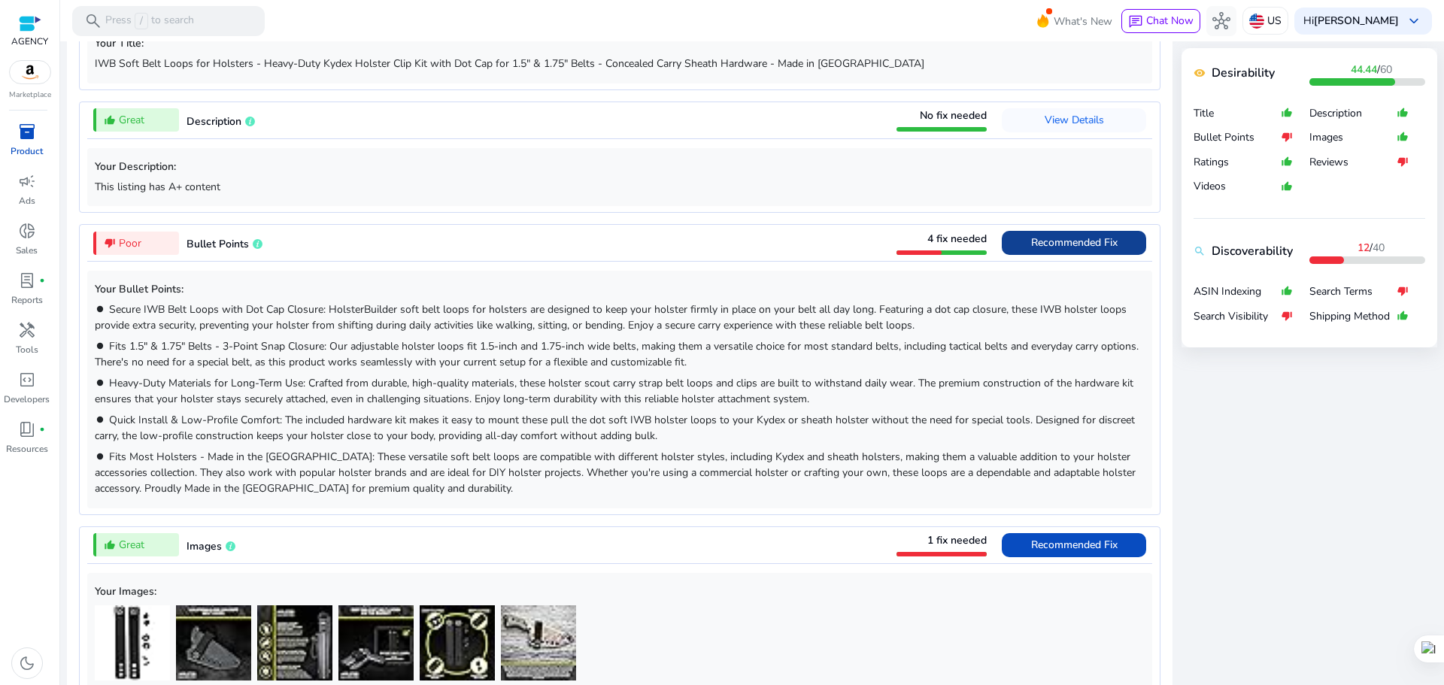
click at [1062, 247] on span "Recommended Fix" at bounding box center [1074, 242] width 86 height 14
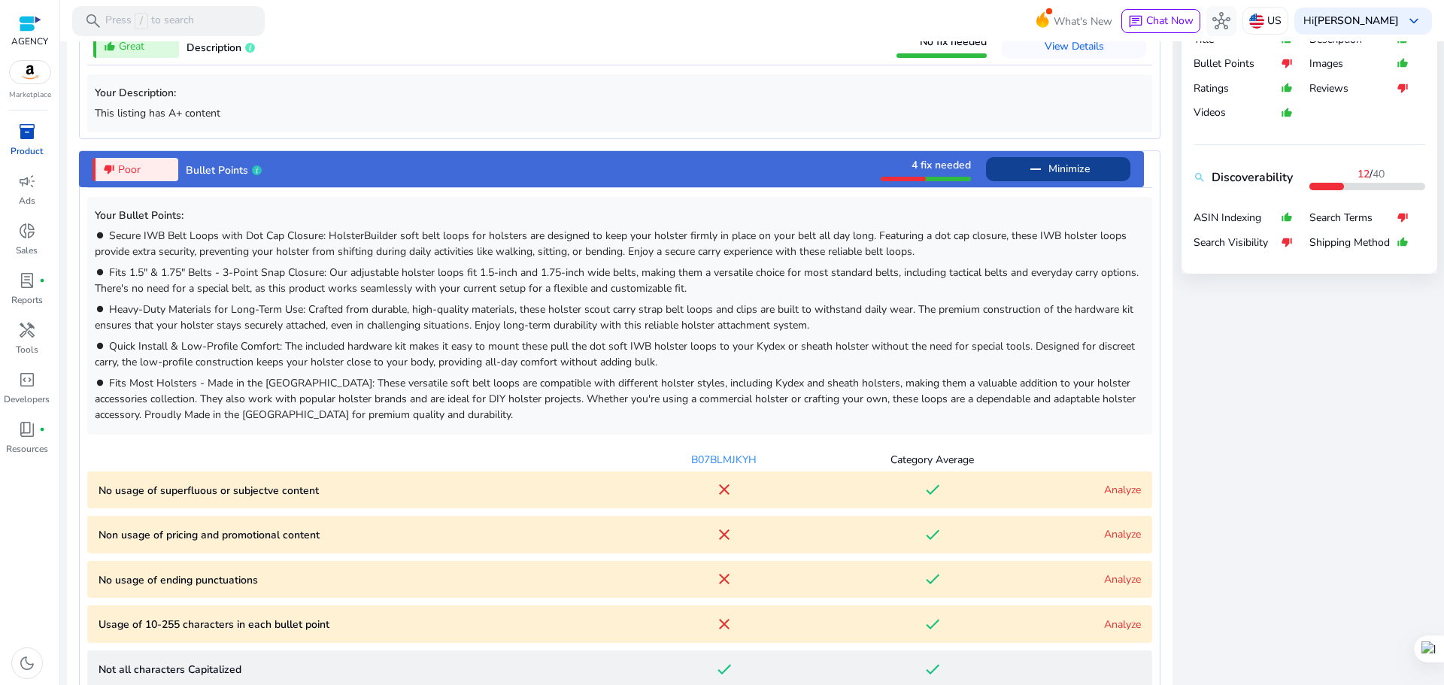
scroll to position [686, 0]
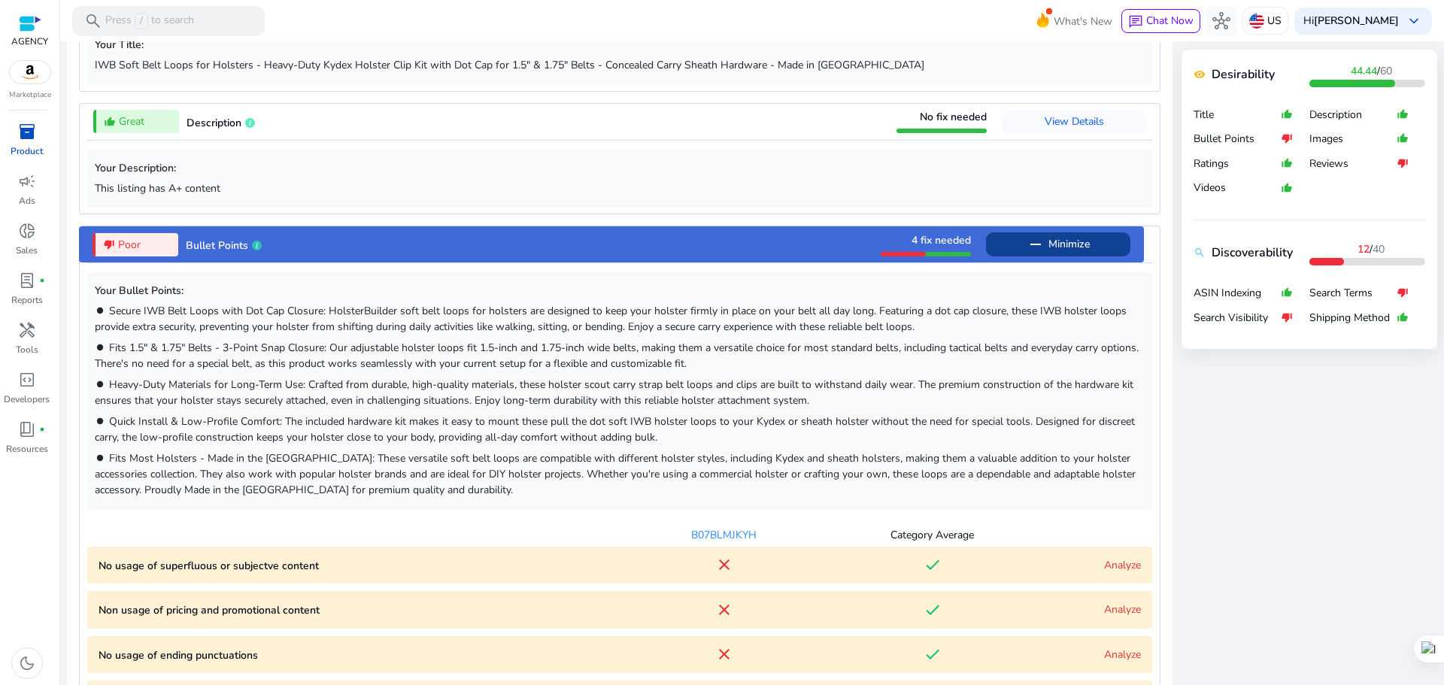
click at [1056, 250] on span "Minimize" at bounding box center [1068, 244] width 41 height 24
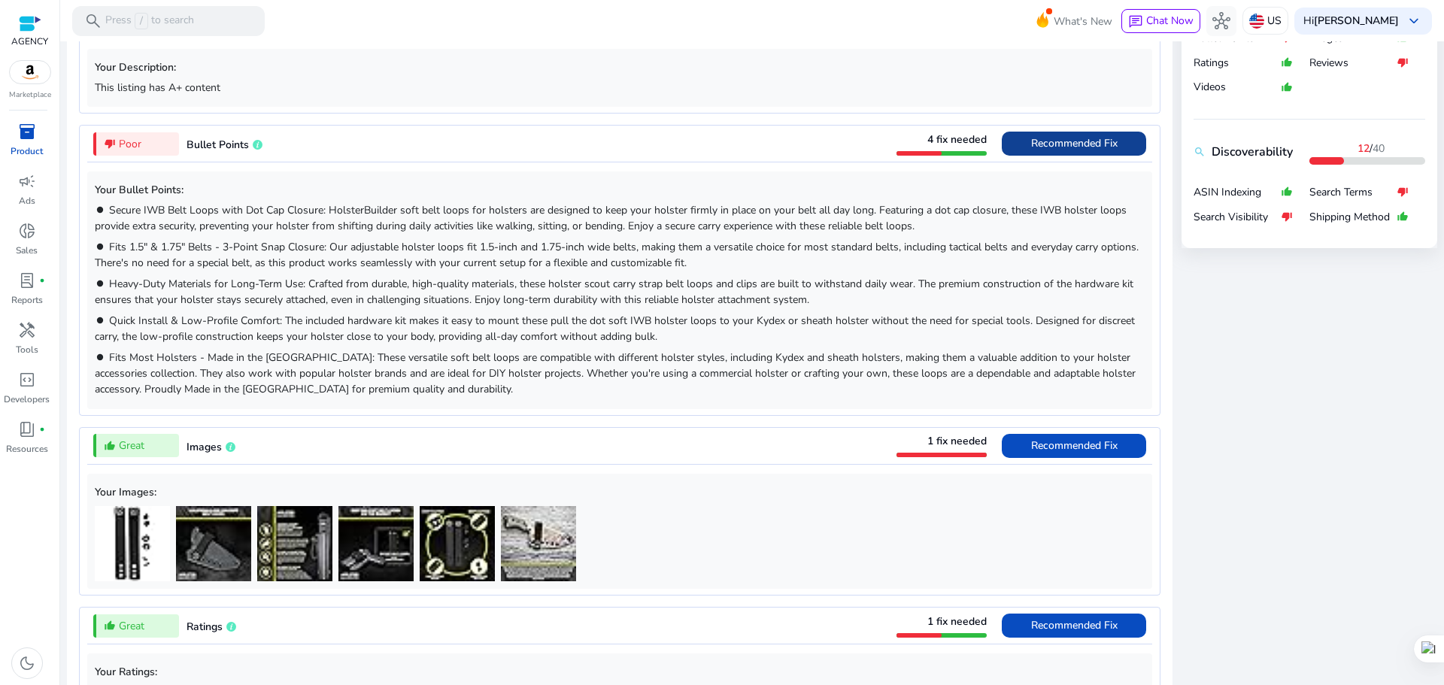
scroll to position [752, 0]
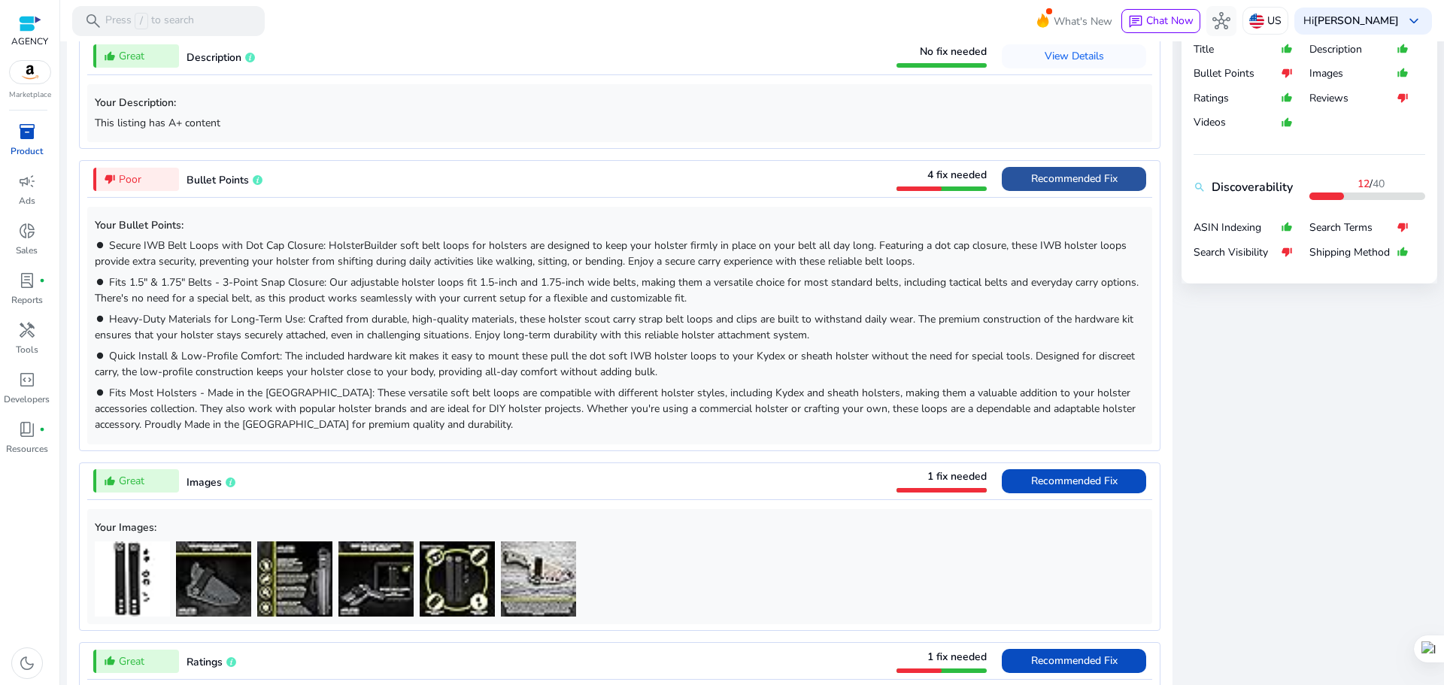
click at [1043, 180] on span "Recommended Fix" at bounding box center [1074, 178] width 86 height 14
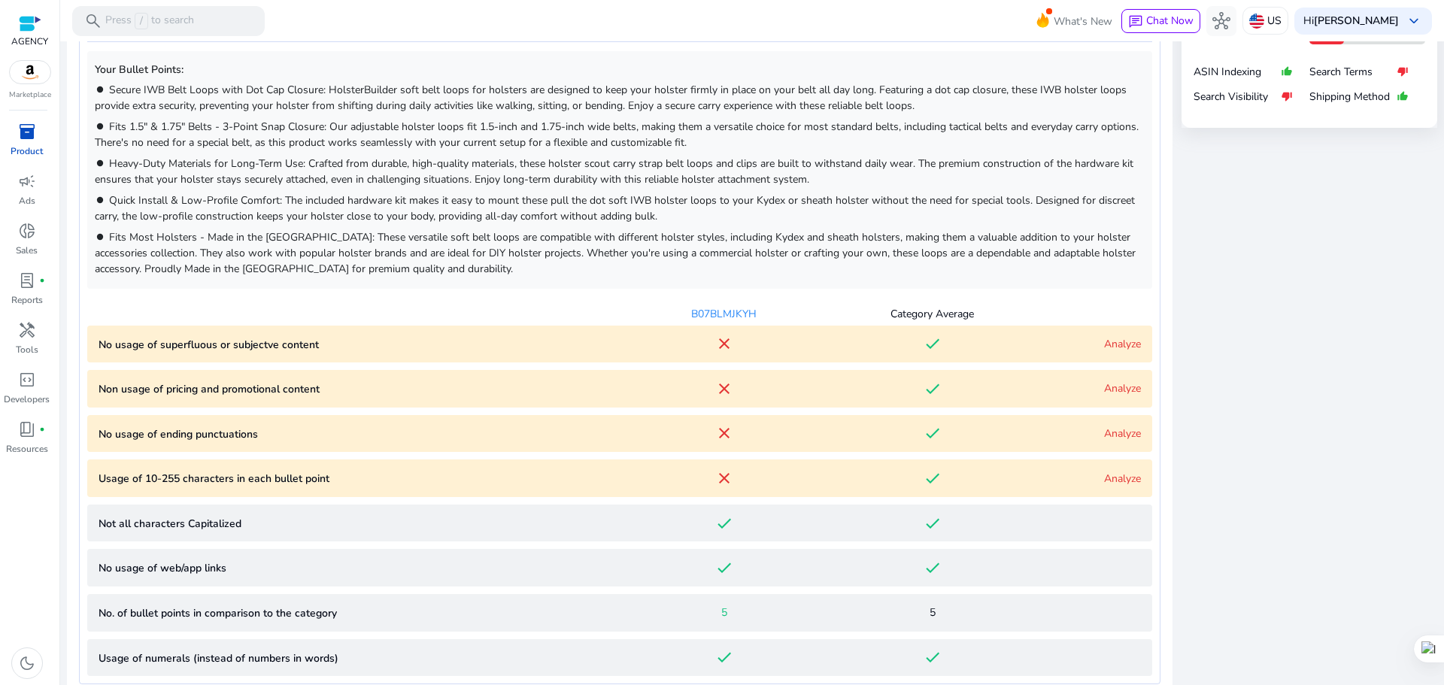
scroll to position [912, 0]
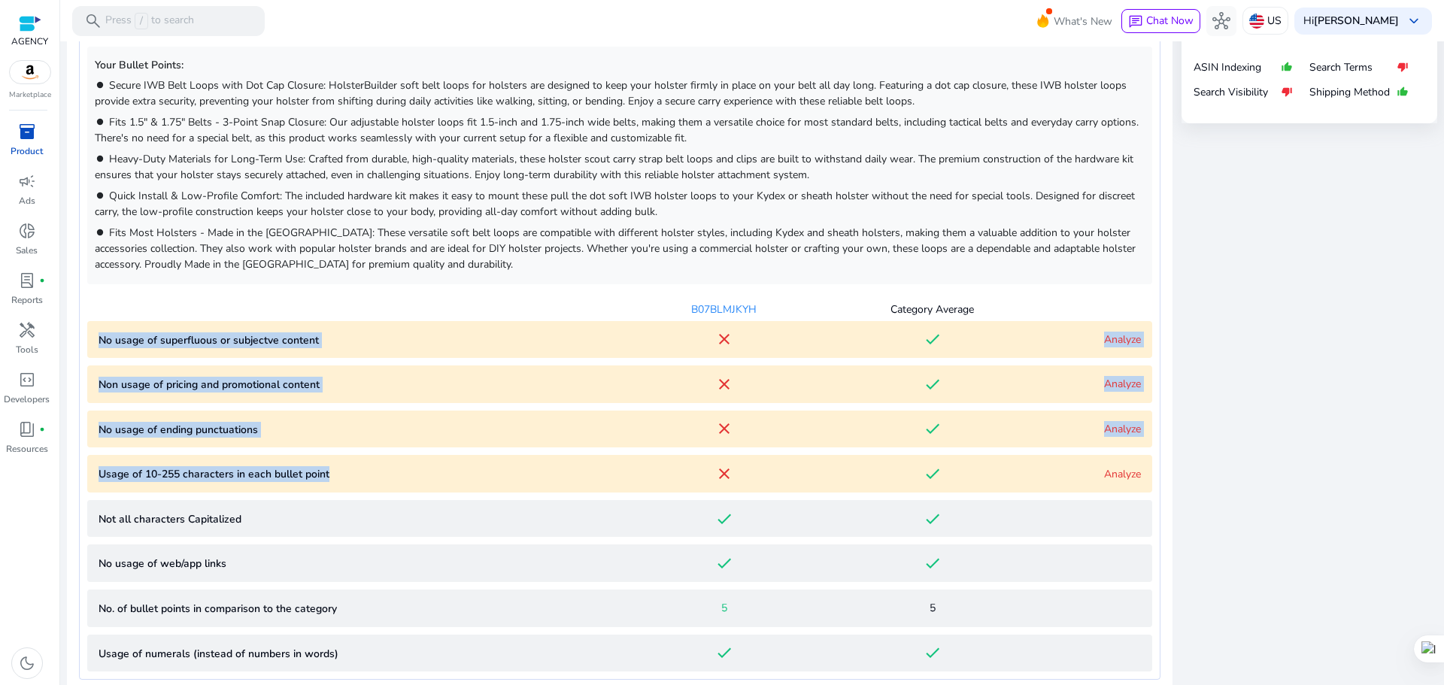
drag, startPoint x: 91, startPoint y: 332, endPoint x: 359, endPoint y: 457, distance: 295.7
click at [359, 457] on app-lqi-parameter-table "B07BLMJKYH Category Average No usage of superfluous or subjectve content close …" at bounding box center [619, 481] width 1065 height 382
copy app-lqi-parameter-table "No usage of superfluous or subjectve content close done Analyze Non usage of pr…"
click at [499, 341] on p "No usage of superfluous or subjectve content" at bounding box center [359, 340] width 521 height 16
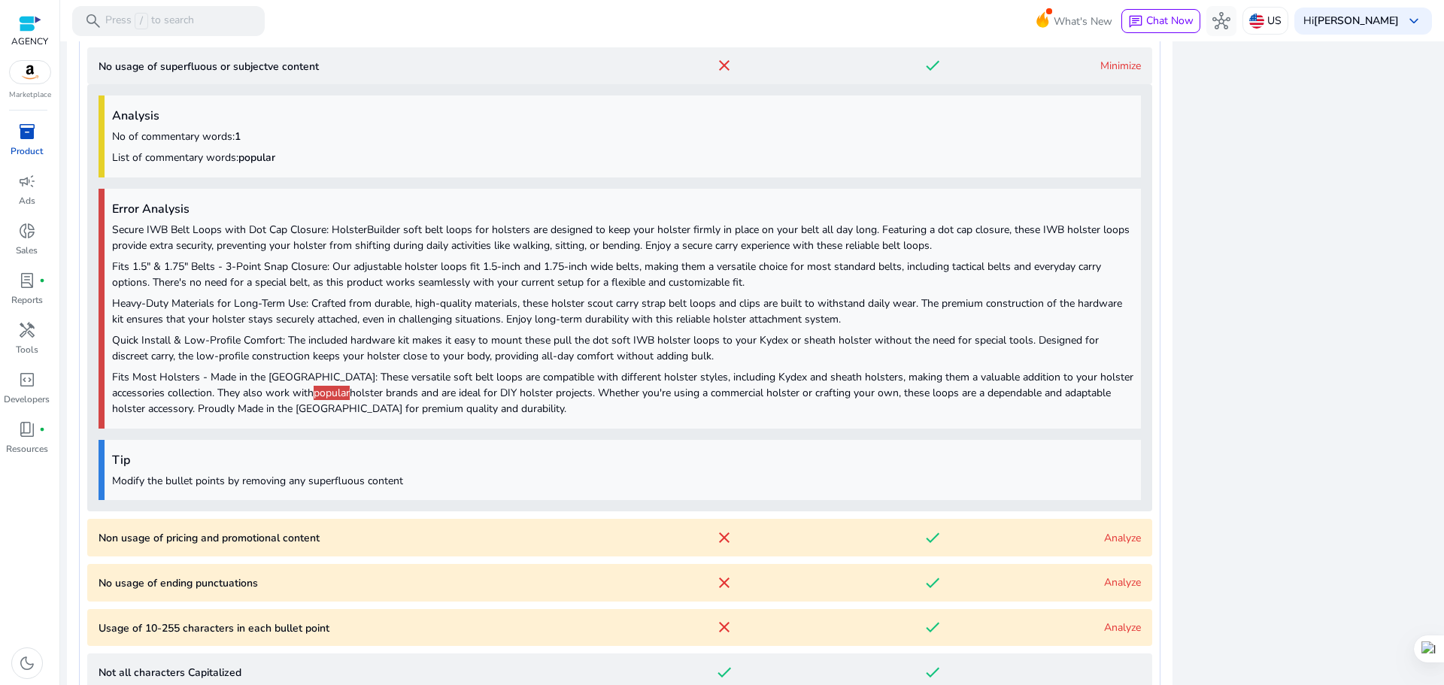
scroll to position [1143, 0]
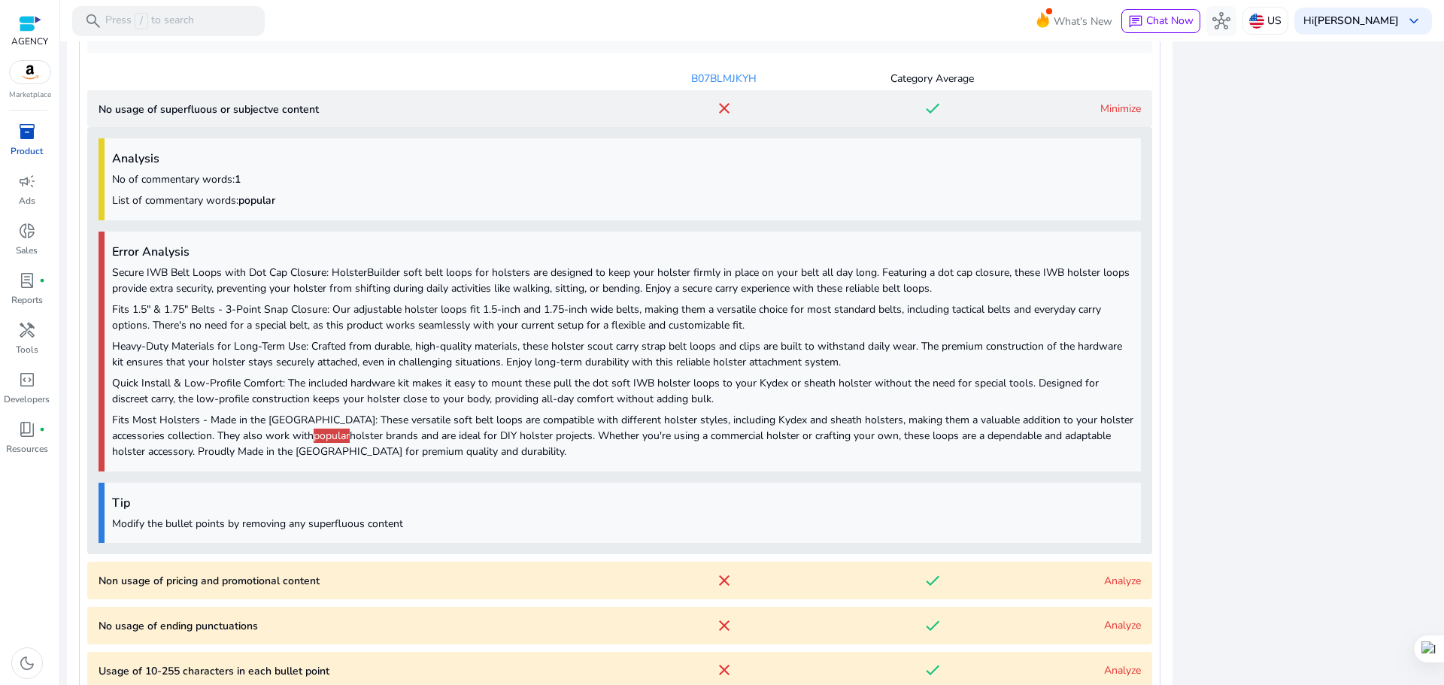
click at [1113, 108] on link "Minimize" at bounding box center [1120, 109] width 41 height 14
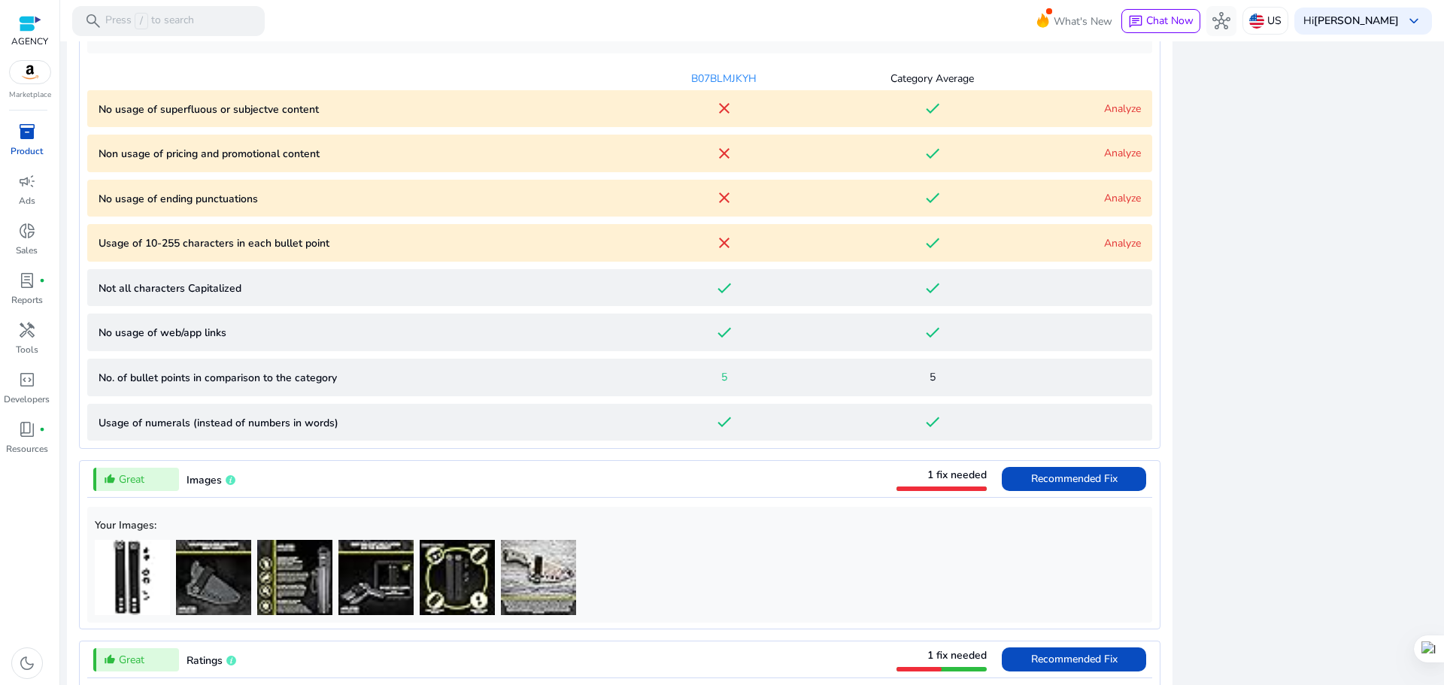
click at [1112, 145] on div "Analyze" at bounding box center [1088, 153] width 105 height 16
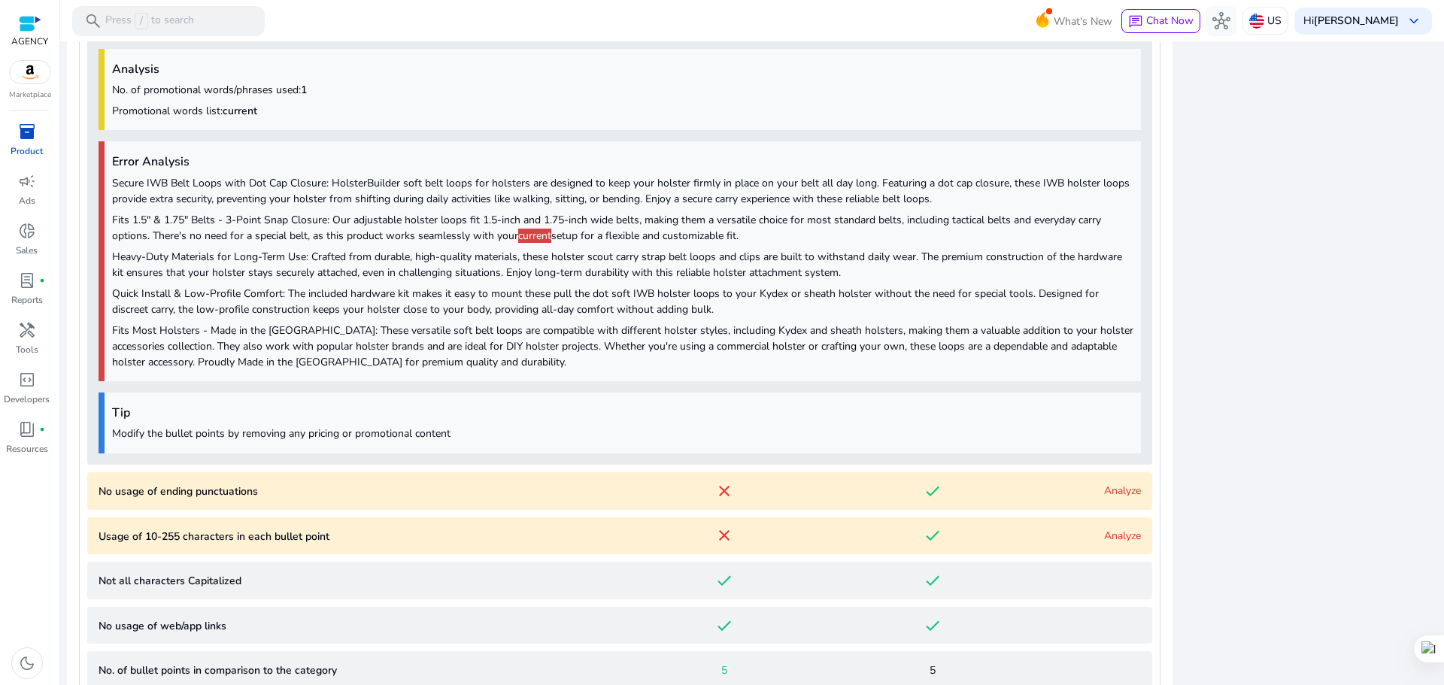
scroll to position [1202, 0]
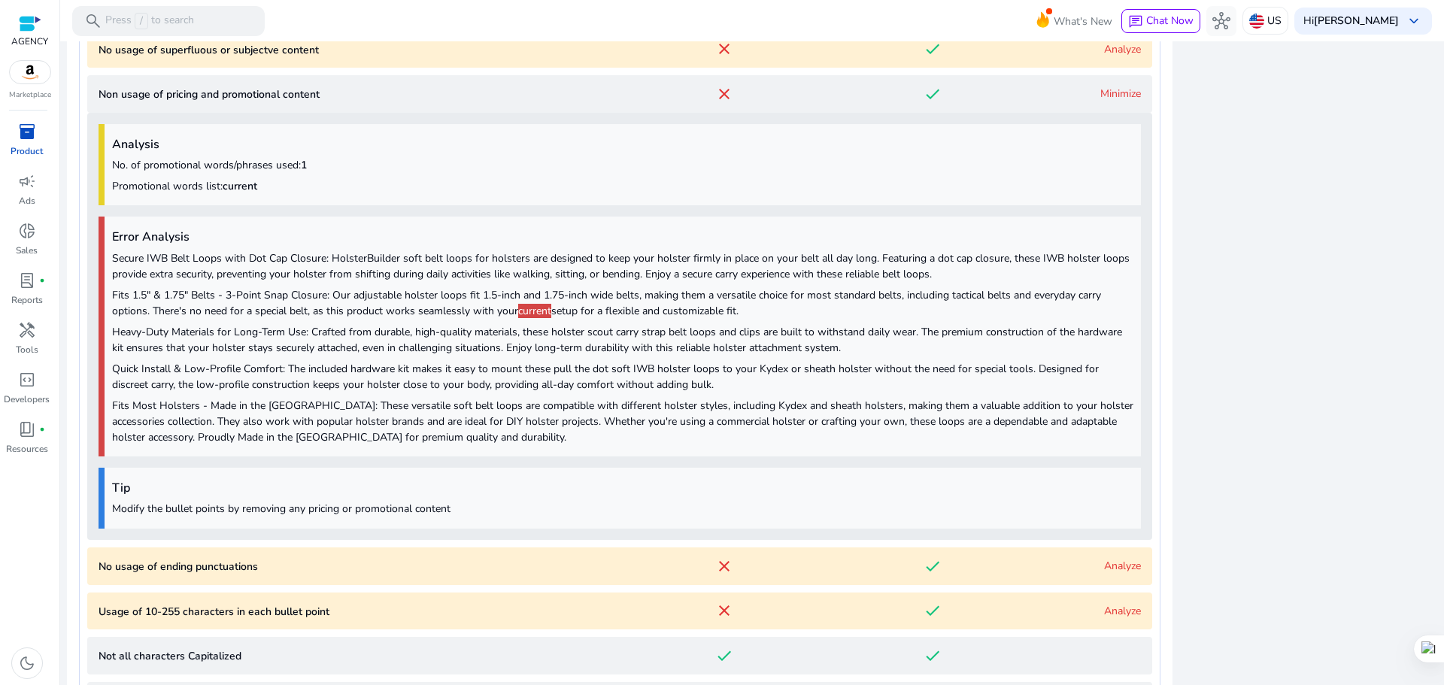
click at [1117, 99] on link "Minimize" at bounding box center [1120, 93] width 41 height 14
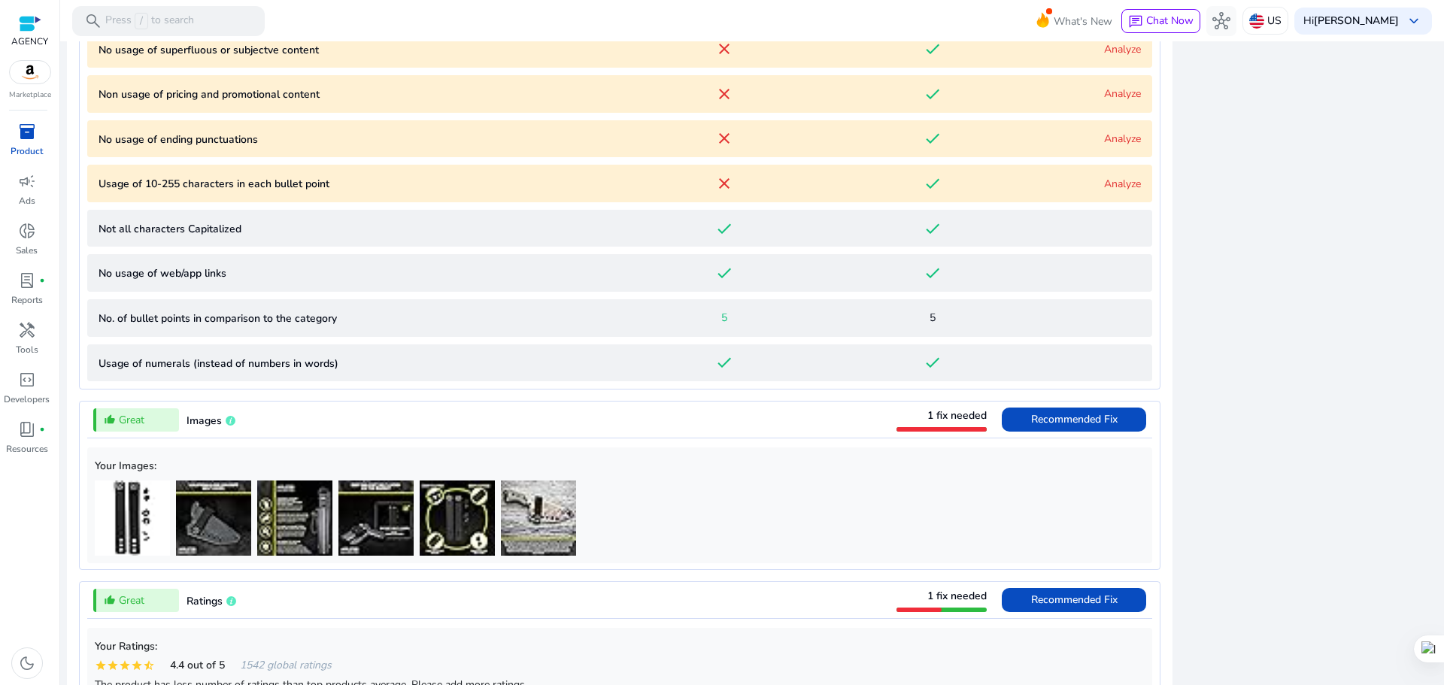
click at [1115, 131] on div "Analyze" at bounding box center [1088, 139] width 105 height 16
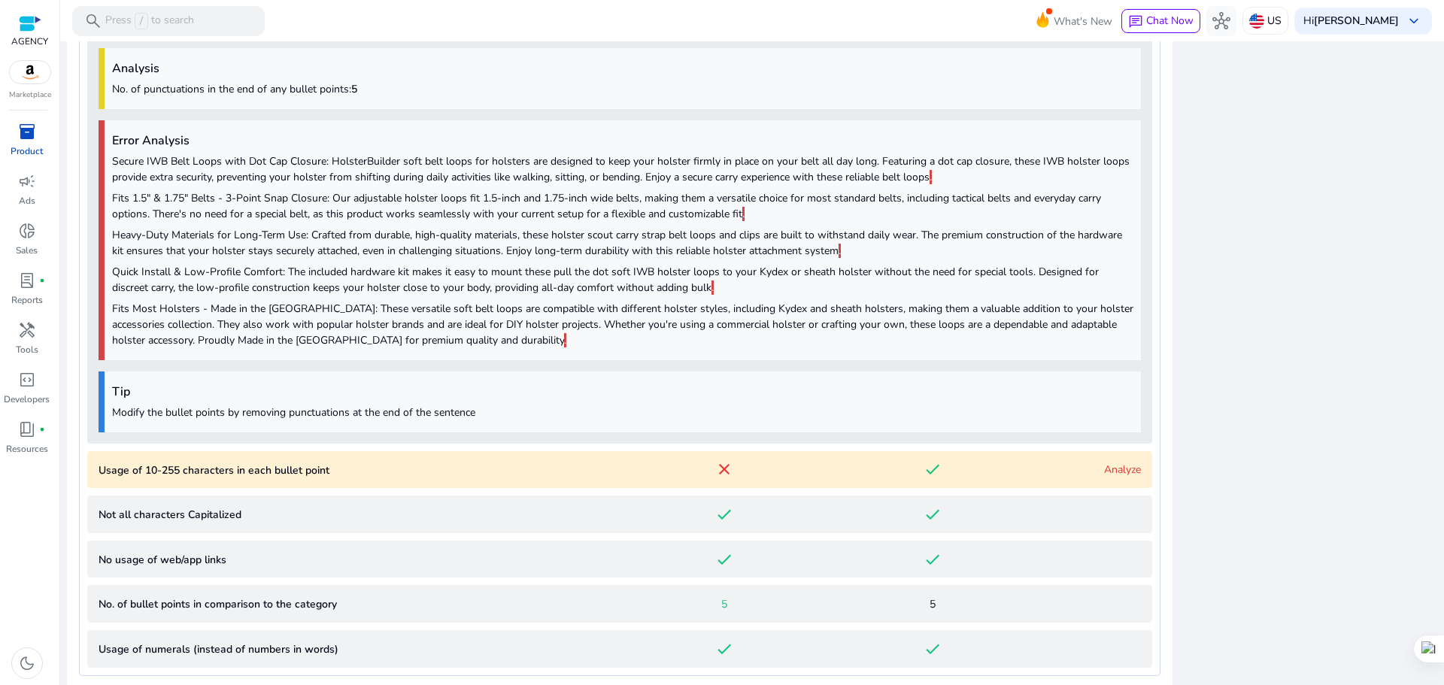
click at [1115, 131] on div "Analysis No. of punctuations in the end of any bullet points: 5 Error Analysis …" at bounding box center [619, 240] width 1065 height 406
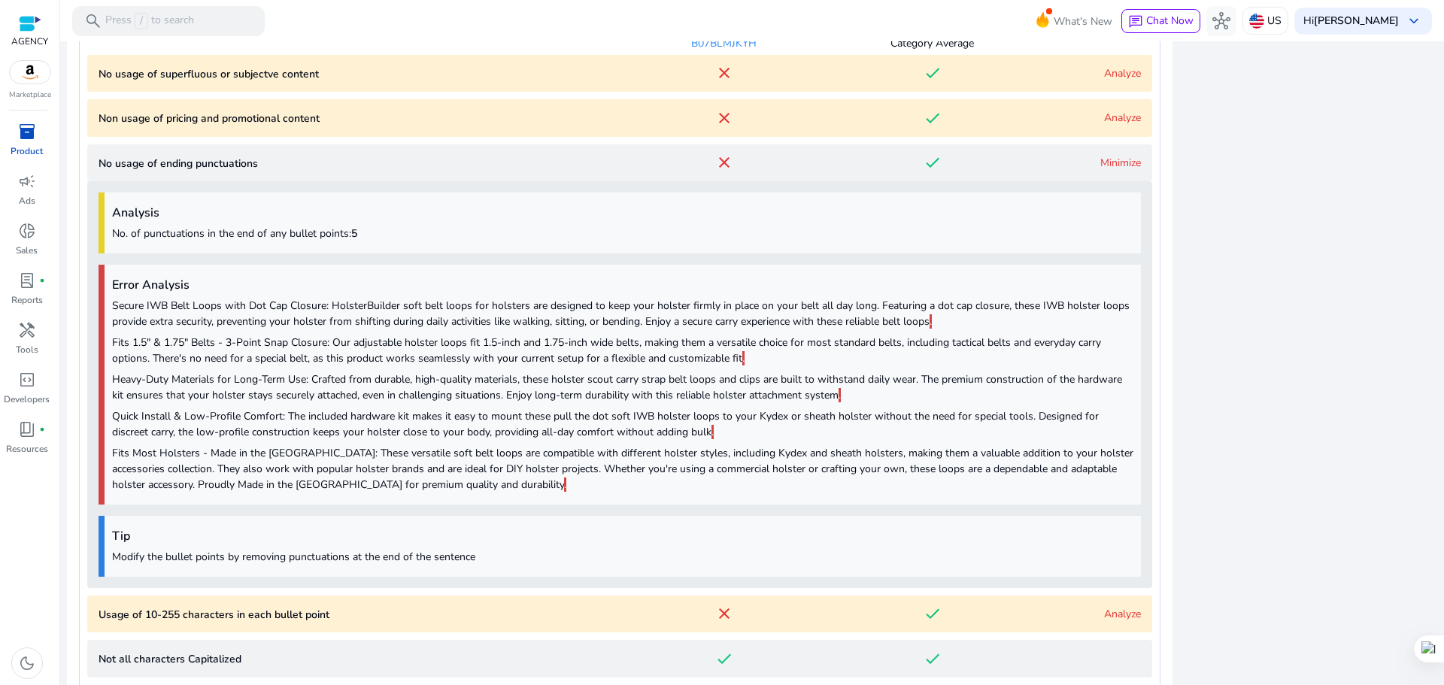
scroll to position [1172, 0]
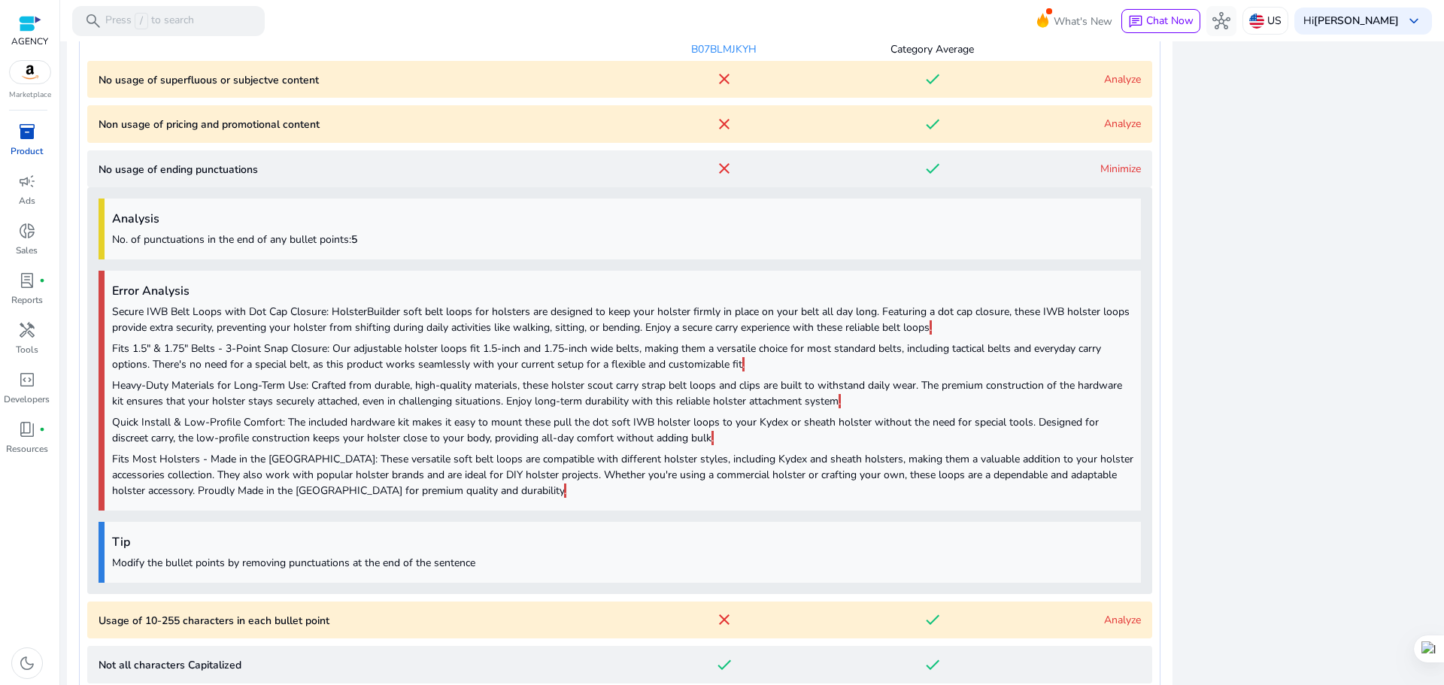
click at [1106, 171] on link "Minimize" at bounding box center [1120, 169] width 41 height 14
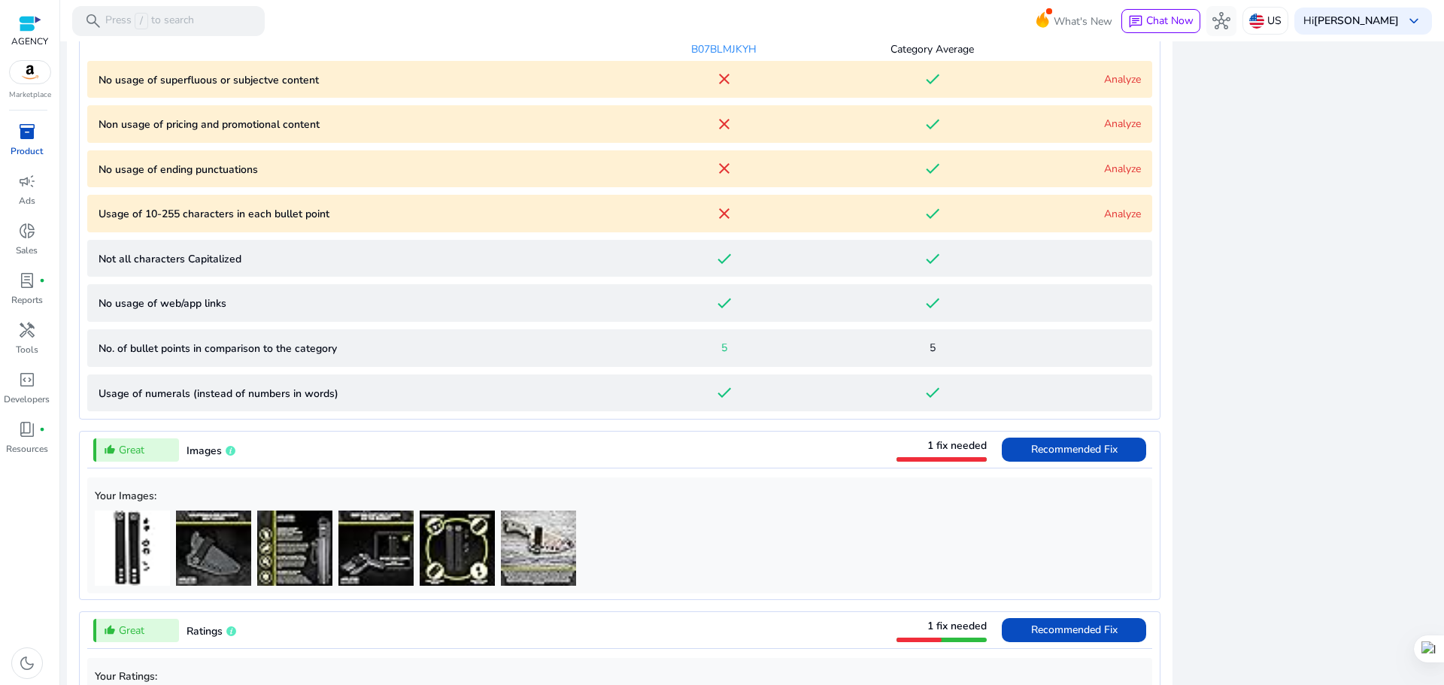
click at [1105, 210] on link "Analyze" at bounding box center [1122, 214] width 37 height 14
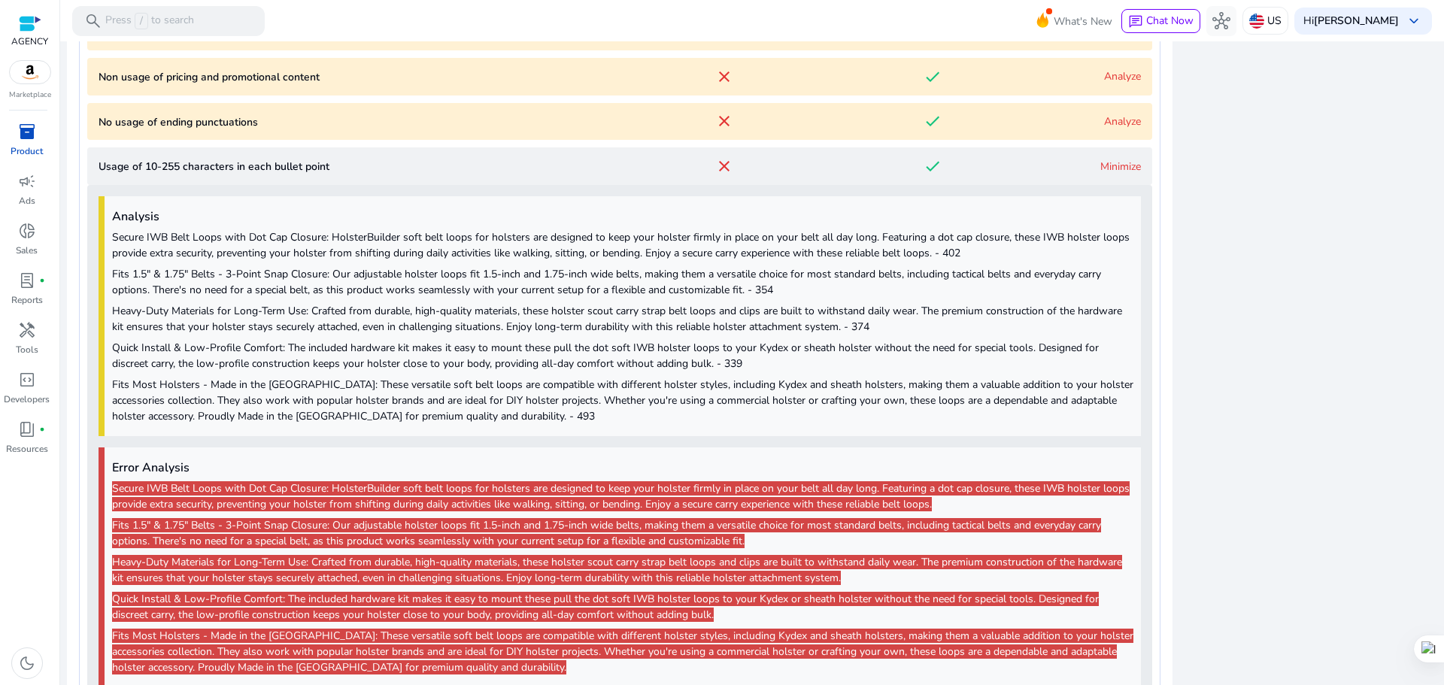
scroll to position [1217, 0]
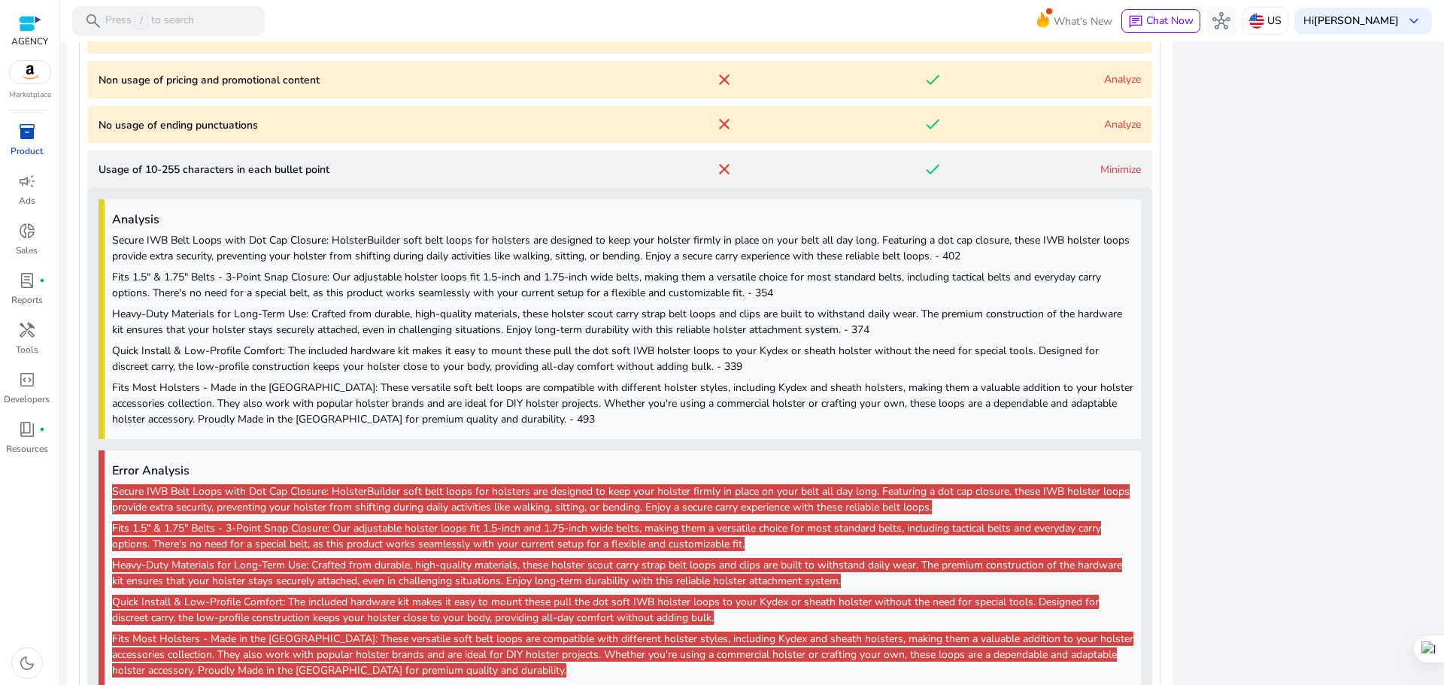
click at [1111, 171] on link "Minimize" at bounding box center [1120, 169] width 41 height 14
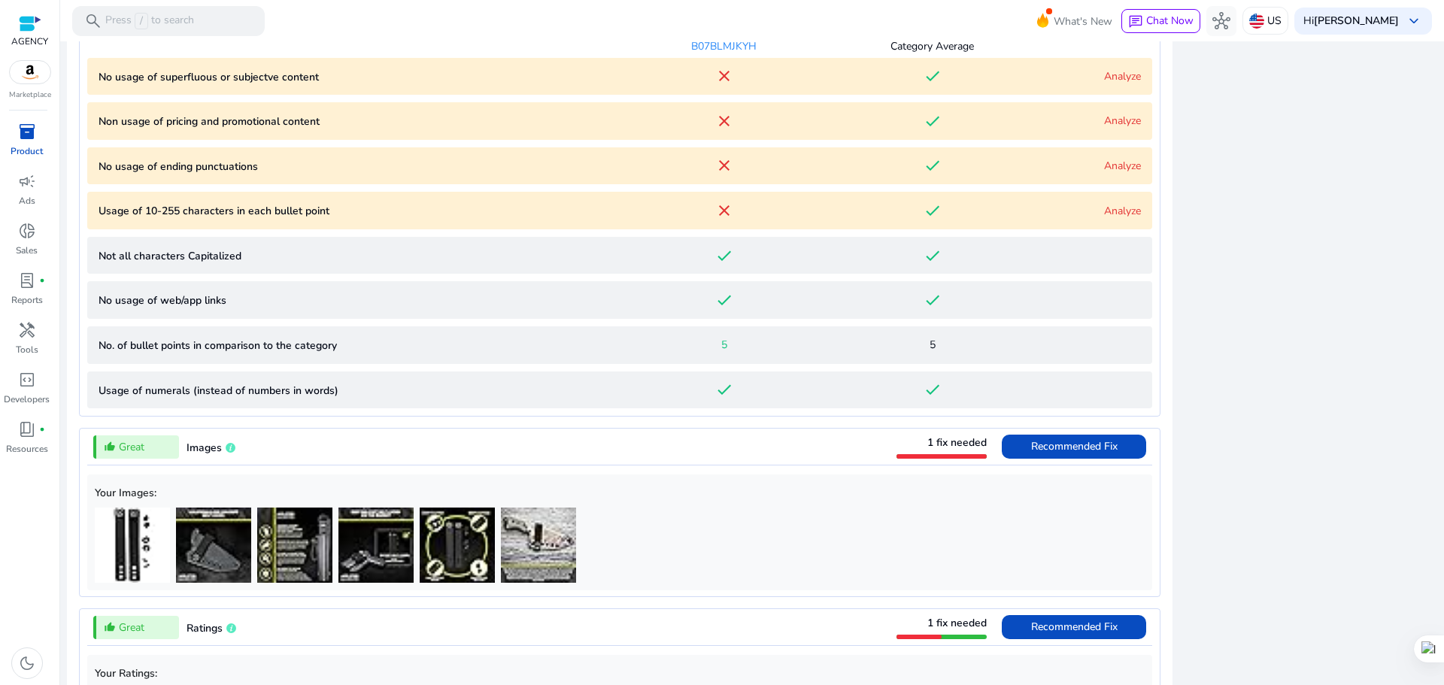
scroll to position [1066, 0]
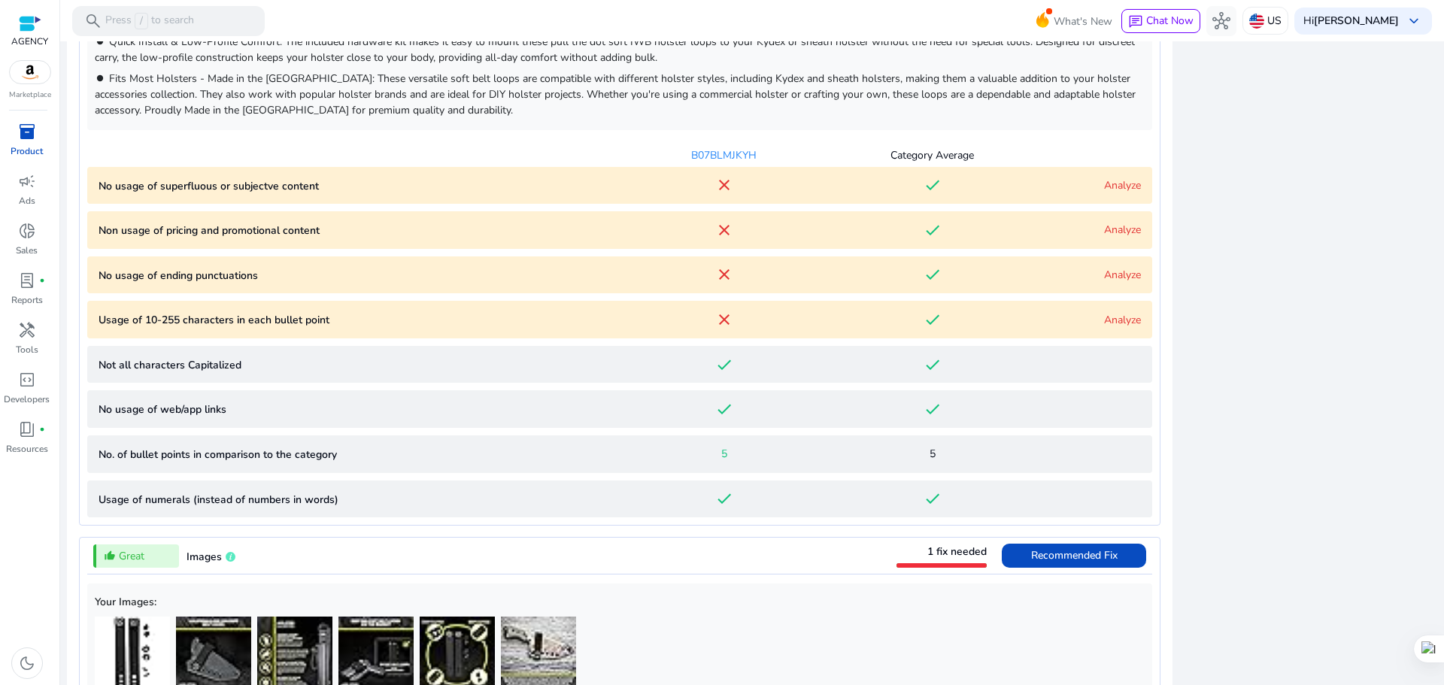
click at [1114, 184] on link "Analyze" at bounding box center [1122, 185] width 37 height 14
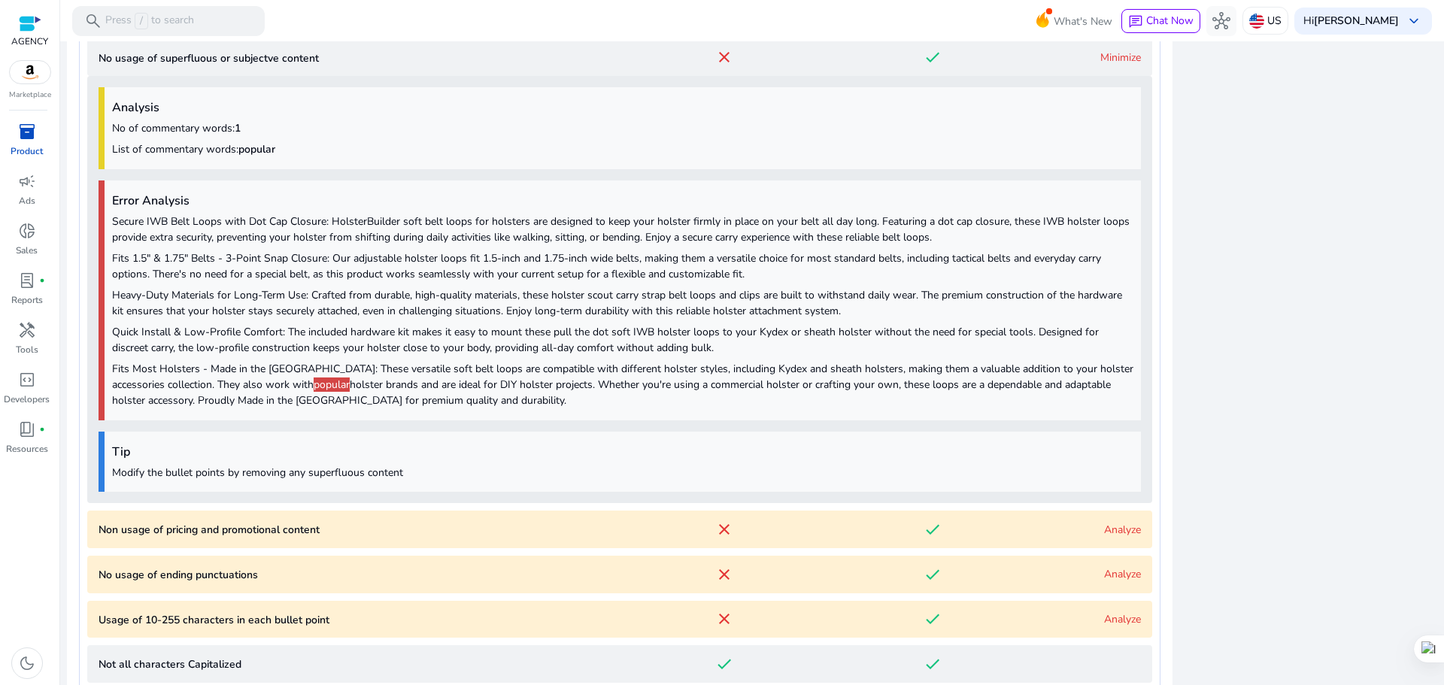
scroll to position [1158, 0]
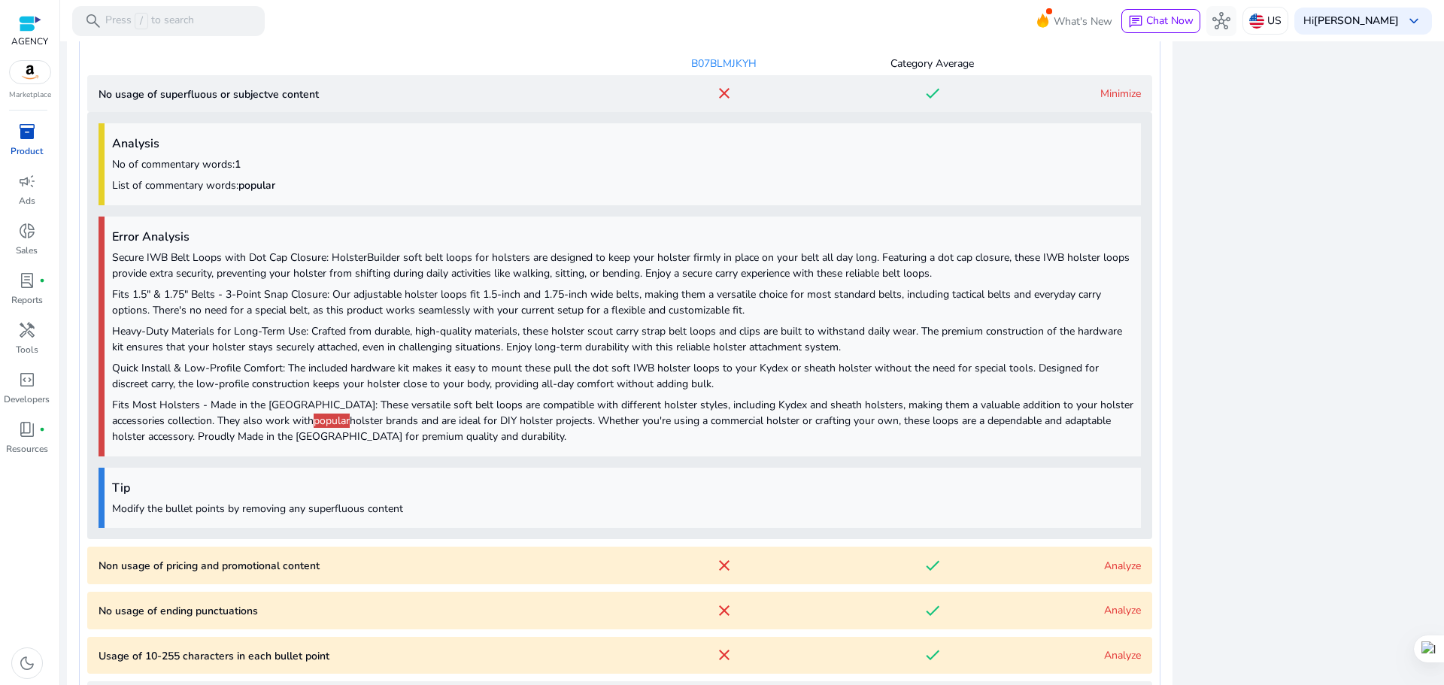
click at [1120, 102] on content "No usage of superfluous or subjectve content close done Minimize" at bounding box center [619, 94] width 1065 height 38
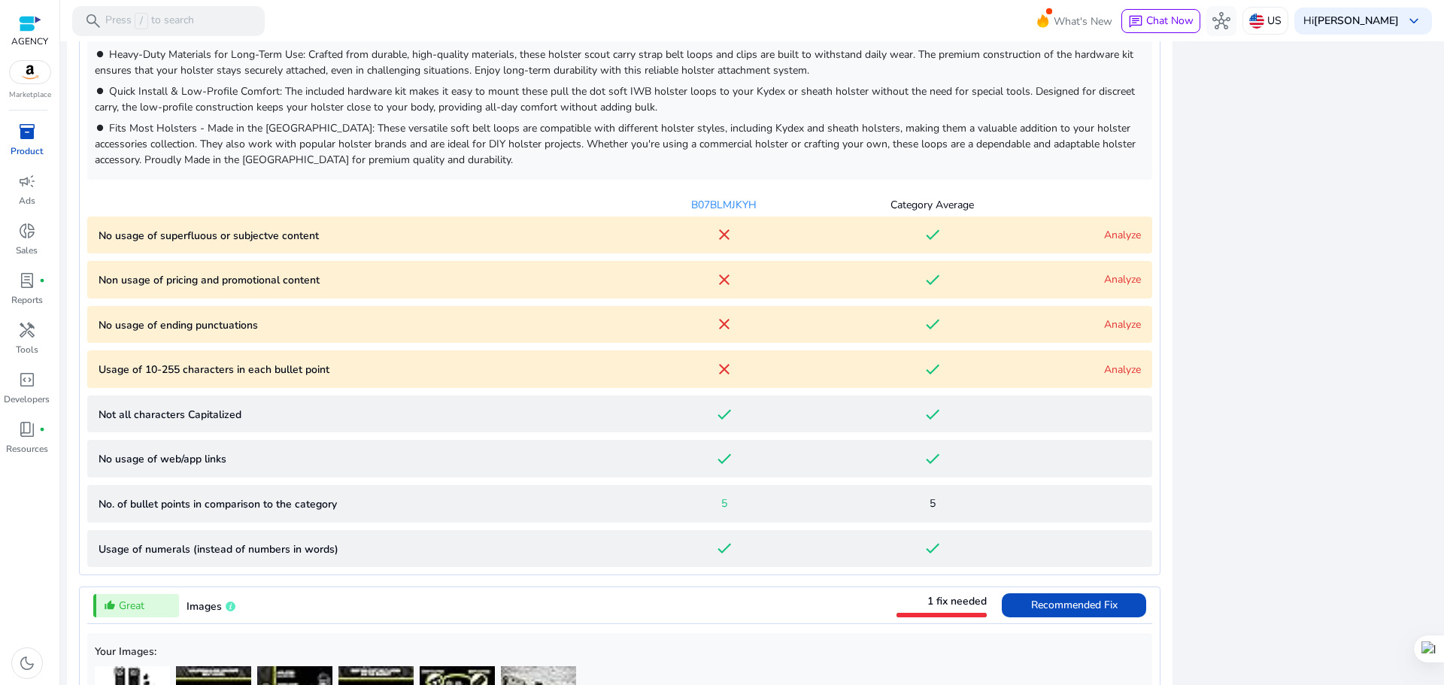
scroll to position [1008, 0]
